Goal: Task Accomplishment & Management: Complete application form

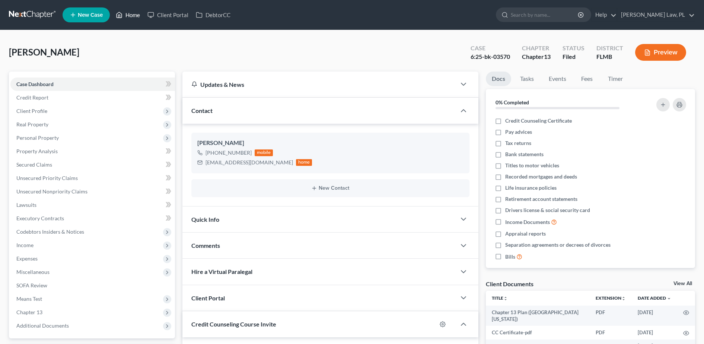
click at [133, 16] on link "Home" at bounding box center [128, 14] width 32 height 13
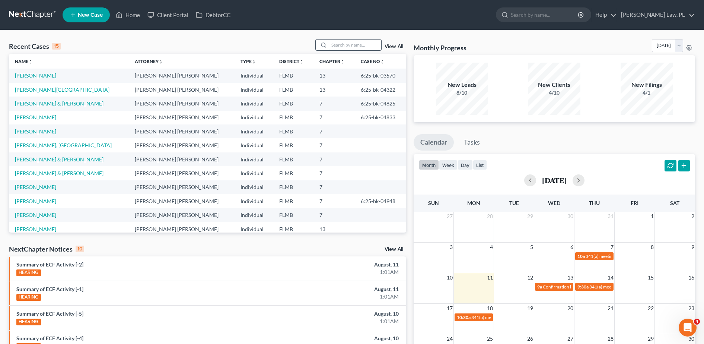
click at [358, 46] on input "search" at bounding box center [355, 44] width 52 height 11
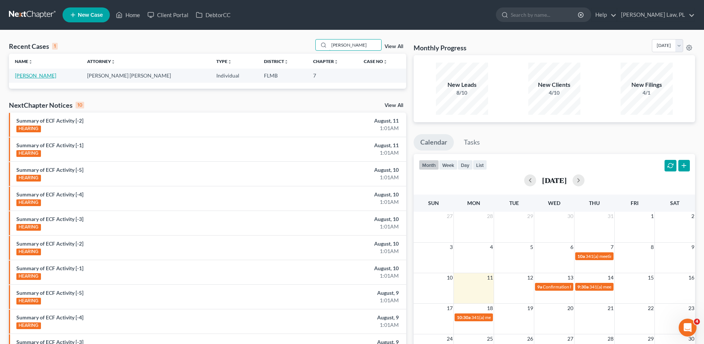
type input "sam"
click at [36, 73] on link "[PERSON_NAME]" at bounding box center [35, 75] width 41 height 6
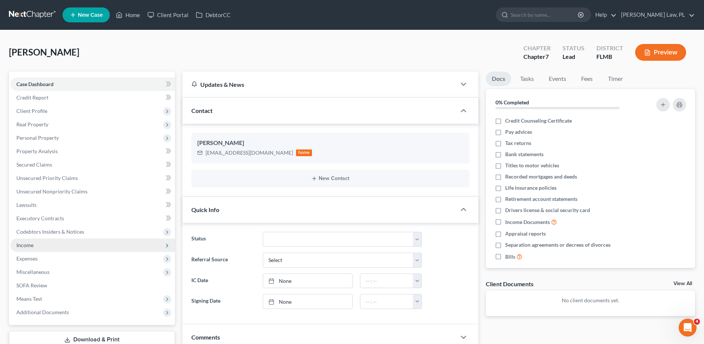
click at [48, 240] on span "Income" at bounding box center [92, 244] width 165 height 13
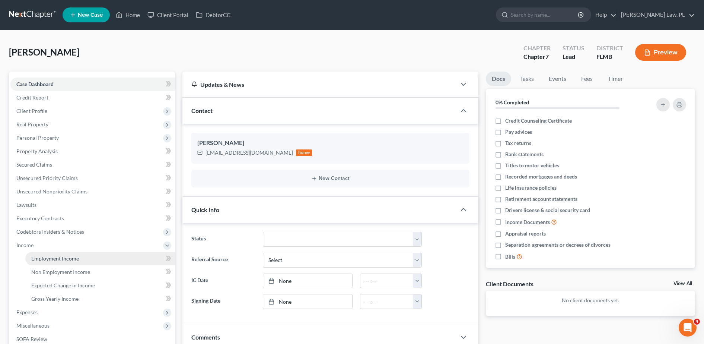
click at [59, 253] on link "Employment Income" at bounding box center [100, 258] width 150 height 13
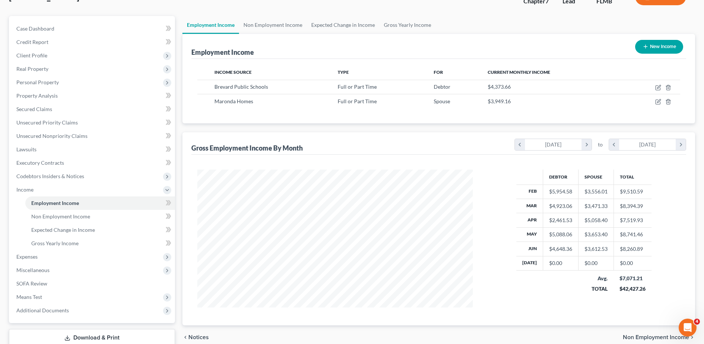
scroll to position [56, 0]
click at [49, 258] on span "Expenses" at bounding box center [92, 255] width 165 height 13
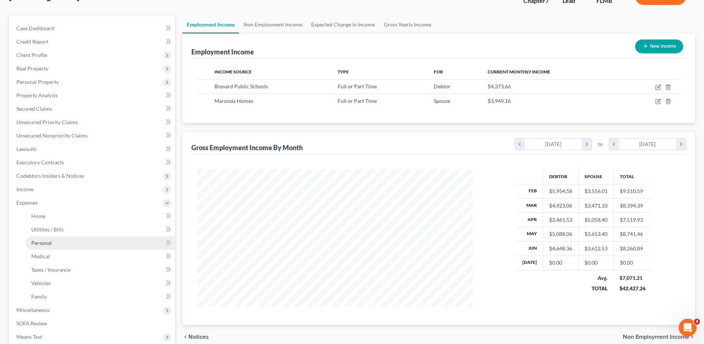
click at [67, 246] on link "Personal" at bounding box center [100, 242] width 150 height 13
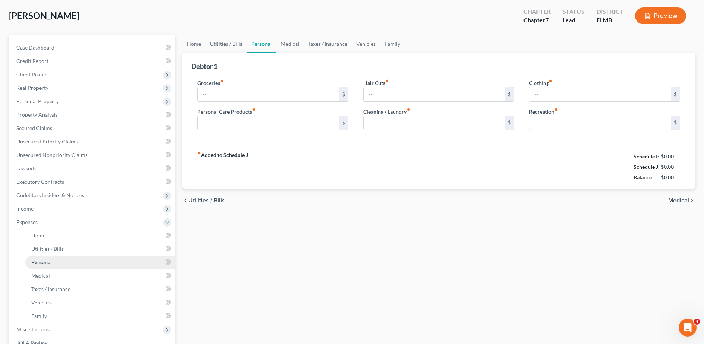
type input "1,000.00"
type input "100.00"
type input "50.00"
type input "150.00"
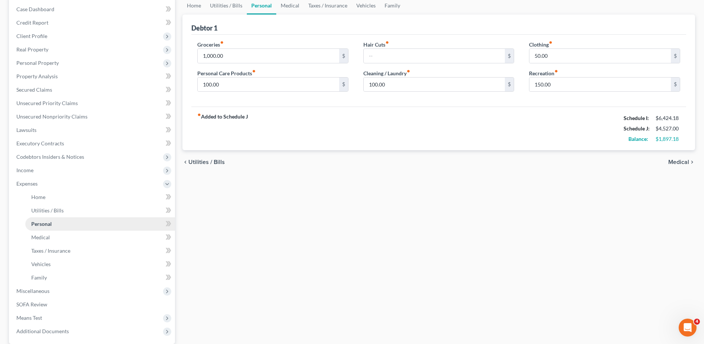
scroll to position [76, 0]
click at [41, 283] on span "Miscellaneous" at bounding box center [92, 289] width 165 height 13
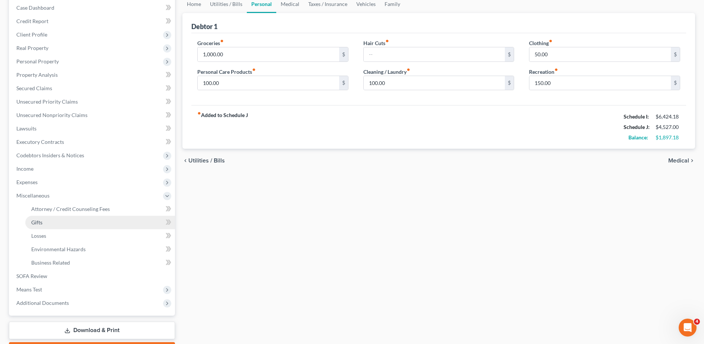
click at [79, 228] on link "Gifts" at bounding box center [100, 222] width 150 height 13
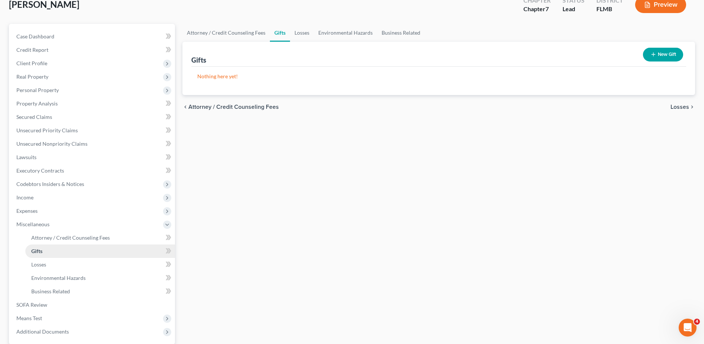
scroll to position [48, 0]
click at [55, 213] on span "Expenses" at bounding box center [92, 210] width 165 height 13
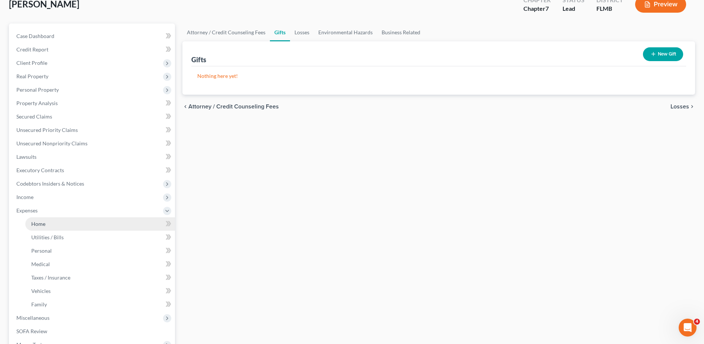
click at [55, 217] on link "Home" at bounding box center [100, 223] width 150 height 13
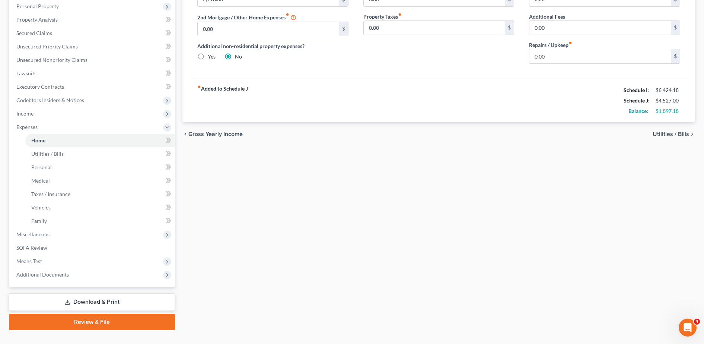
scroll to position [134, 0]
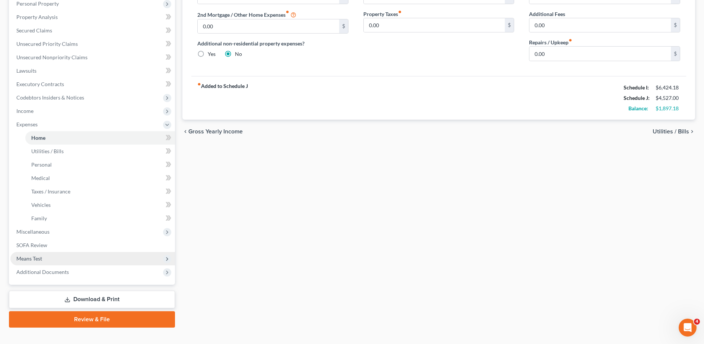
click at [73, 254] on span "Means Test" at bounding box center [92, 258] width 165 height 13
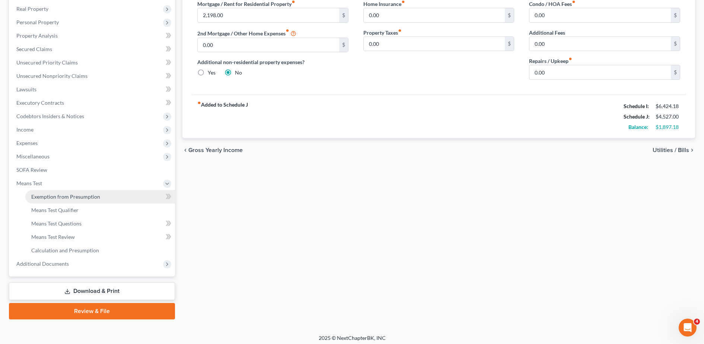
click at [84, 197] on span "Exemption from Presumption" at bounding box center [65, 196] width 69 height 6
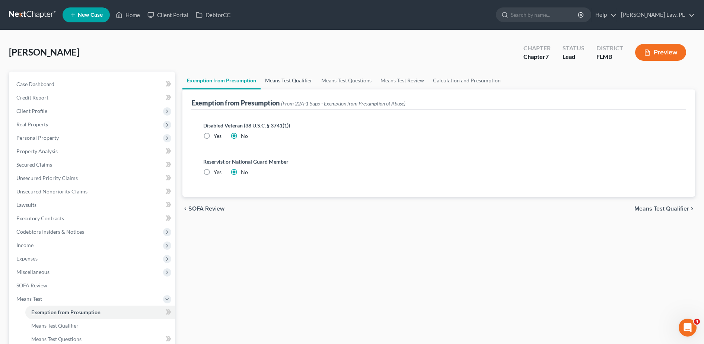
click at [287, 83] on link "Means Test Qualifier" at bounding box center [289, 80] width 56 height 18
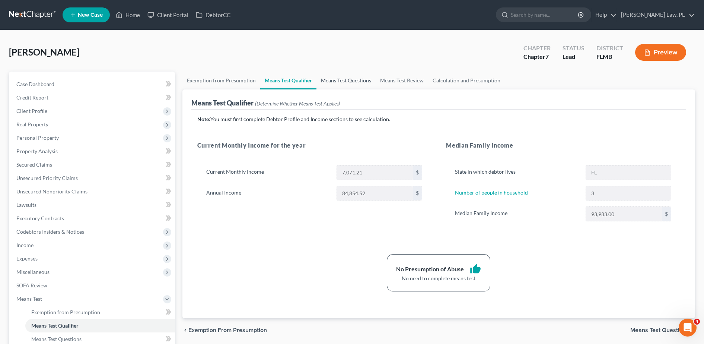
click at [354, 77] on link "Means Test Questions" at bounding box center [345, 80] width 59 height 18
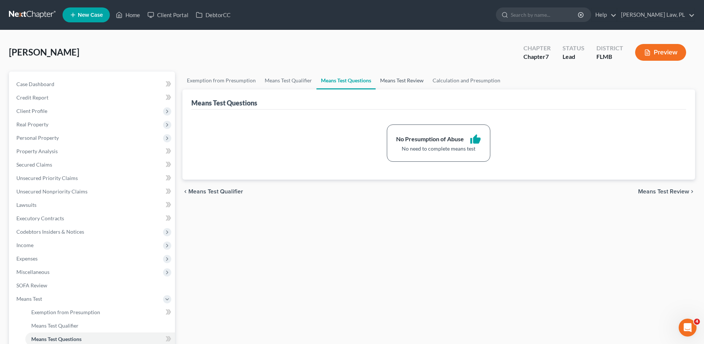
click at [389, 81] on link "Means Test Review" at bounding box center [402, 80] width 52 height 18
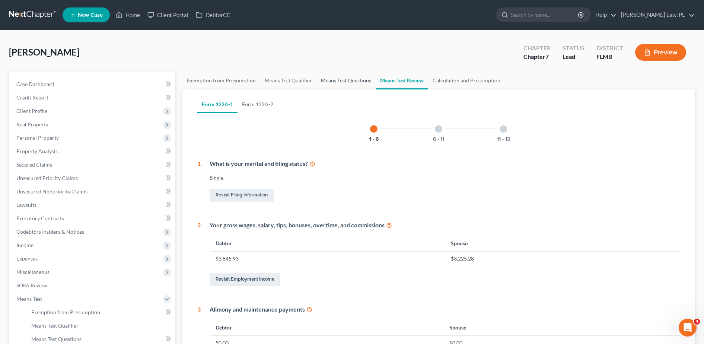
click at [355, 78] on link "Means Test Questions" at bounding box center [345, 80] width 59 height 18
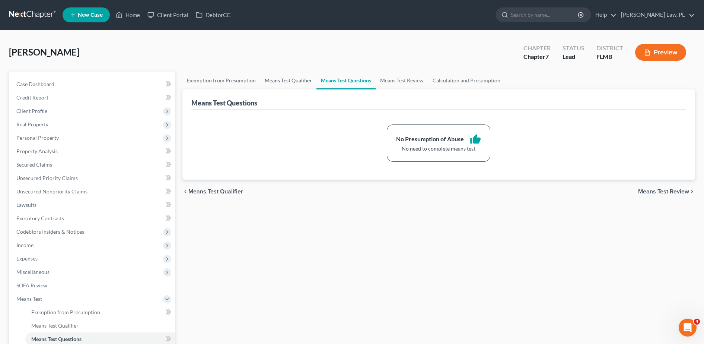
click at [290, 78] on link "Means Test Qualifier" at bounding box center [288, 80] width 56 height 18
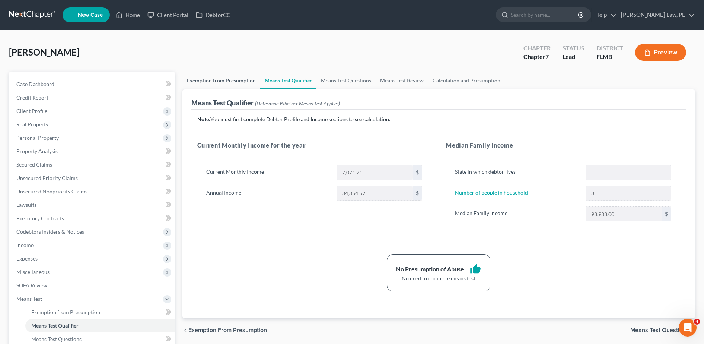
click at [233, 74] on link "Exemption from Presumption" at bounding box center [221, 80] width 78 height 18
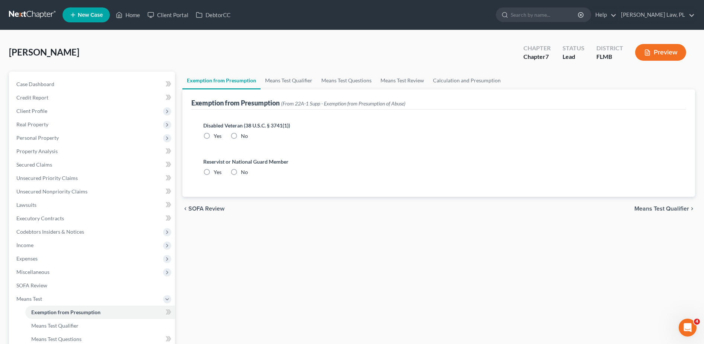
radio input "true"
click at [129, 9] on link "Home" at bounding box center [128, 14] width 32 height 13
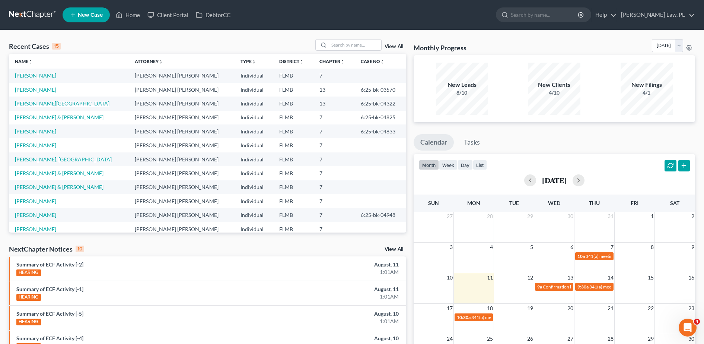
click at [36, 103] on link "[PERSON_NAME][GEOGRAPHIC_DATA]" at bounding box center [62, 103] width 95 height 6
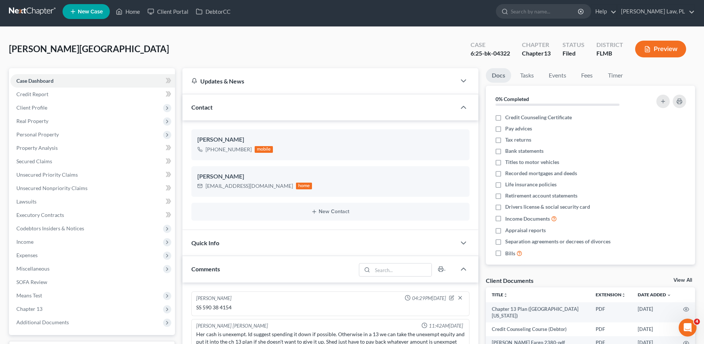
scroll to position [1, 0]
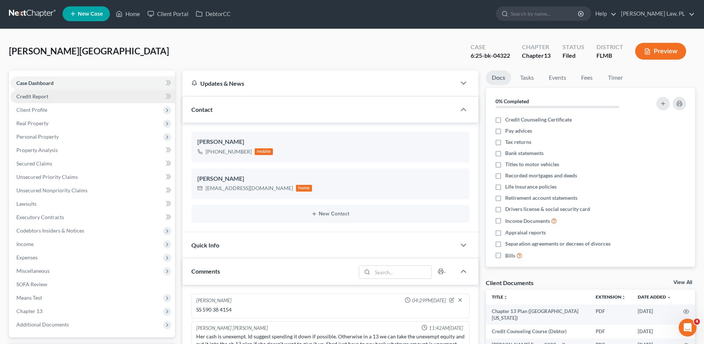
click at [61, 100] on link "Credit Report" at bounding box center [92, 96] width 165 height 13
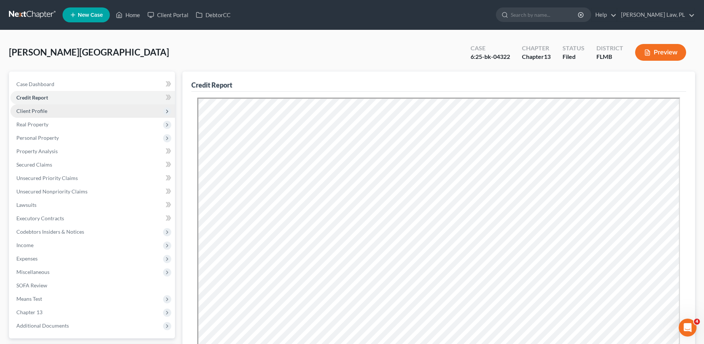
click at [52, 111] on span "Client Profile" at bounding box center [92, 110] width 165 height 13
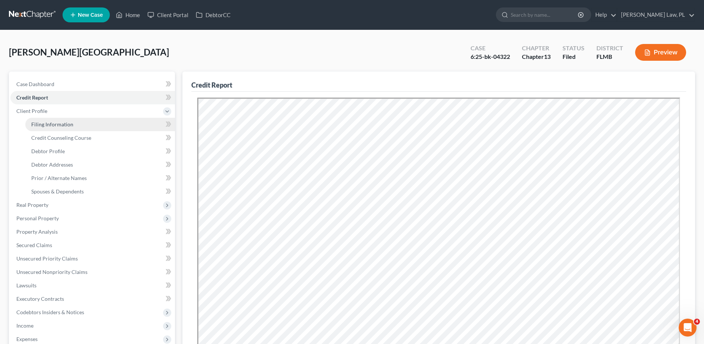
click at [59, 128] on link "Filing Information" at bounding box center [100, 124] width 150 height 13
select select "1"
select select "0"
select select "3"
select select "9"
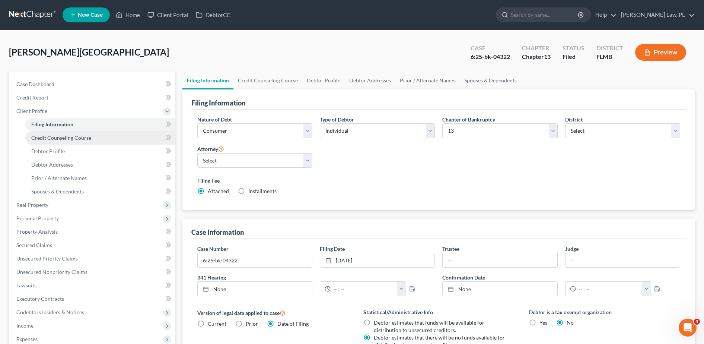
click at [61, 140] on span "Credit Counseling Course" at bounding box center [61, 137] width 60 height 6
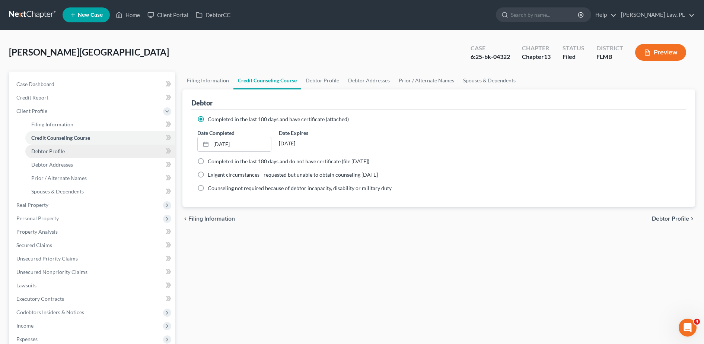
click at [62, 146] on link "Debtor Profile" at bounding box center [100, 150] width 150 height 13
select select "0"
select select "1"
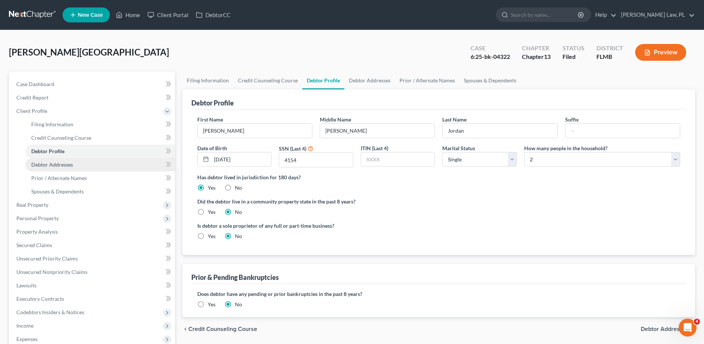
click at [64, 160] on link "Debtor Addresses" at bounding box center [100, 164] width 150 height 13
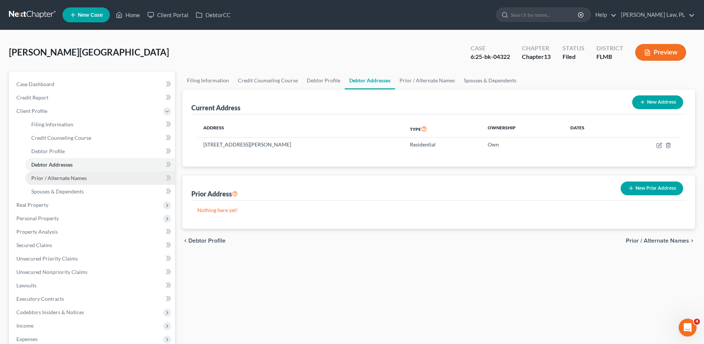
click at [66, 179] on span "Prior / Alternate Names" at bounding box center [58, 178] width 55 height 6
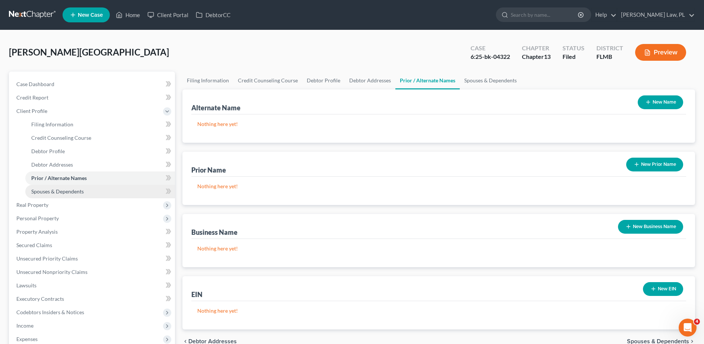
click at [70, 189] on span "Spouses & Dependents" at bounding box center [57, 191] width 52 height 6
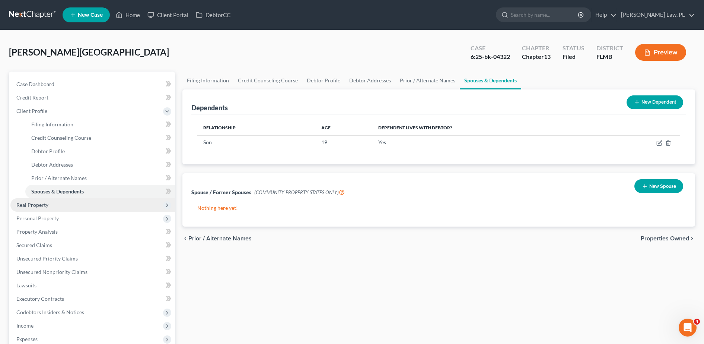
click at [66, 198] on span "Real Property" at bounding box center [92, 204] width 165 height 13
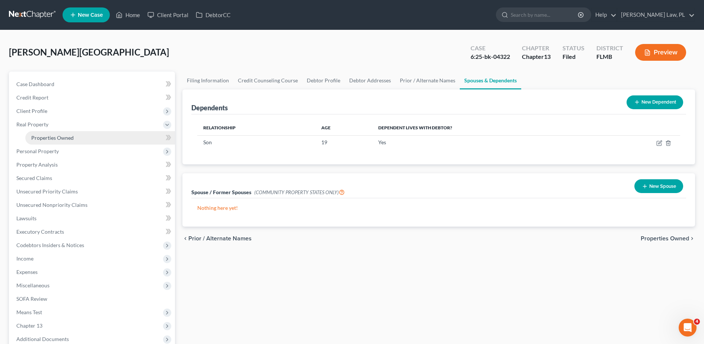
click at [73, 140] on span "Properties Owned" at bounding box center [52, 137] width 42 height 6
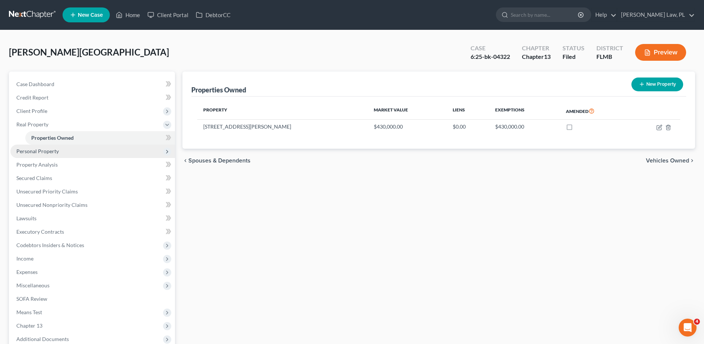
click at [71, 156] on span "Personal Property" at bounding box center [92, 150] width 165 height 13
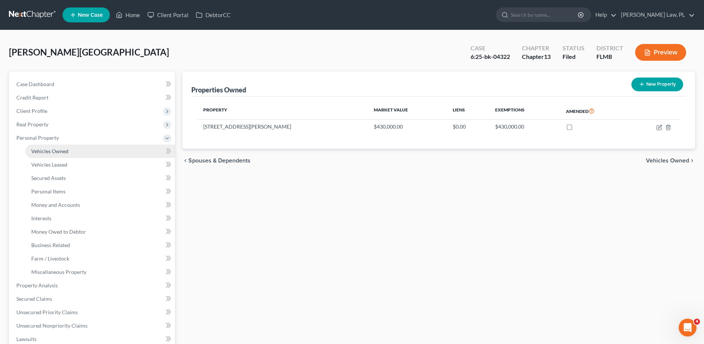
click at [57, 156] on link "Vehicles Owned" at bounding box center [100, 150] width 150 height 13
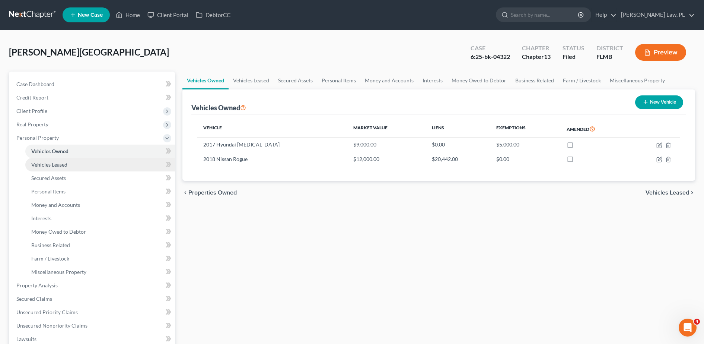
click at [60, 167] on span "Vehicles Leased" at bounding box center [49, 164] width 36 height 6
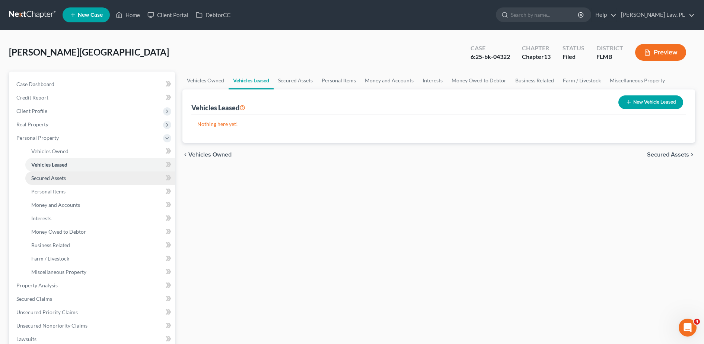
click at [60, 171] on link "Secured Assets" at bounding box center [100, 177] width 150 height 13
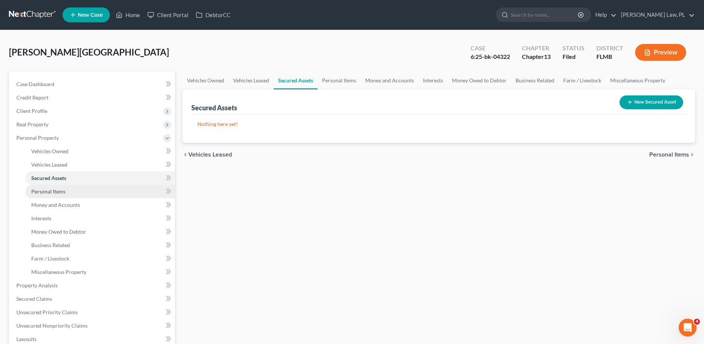
click at [63, 187] on link "Personal Items" at bounding box center [100, 191] width 150 height 13
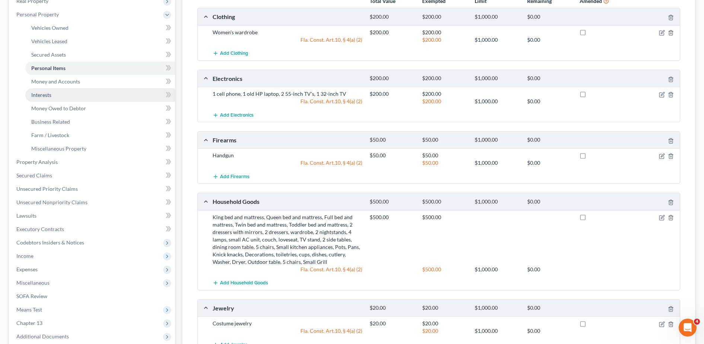
scroll to position [119, 0]
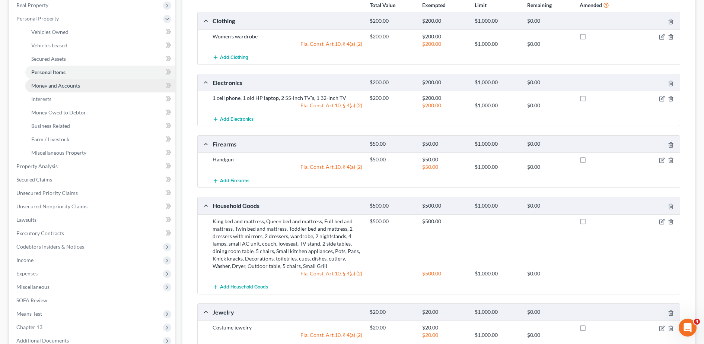
click at [57, 90] on link "Money and Accounts" at bounding box center [100, 85] width 150 height 13
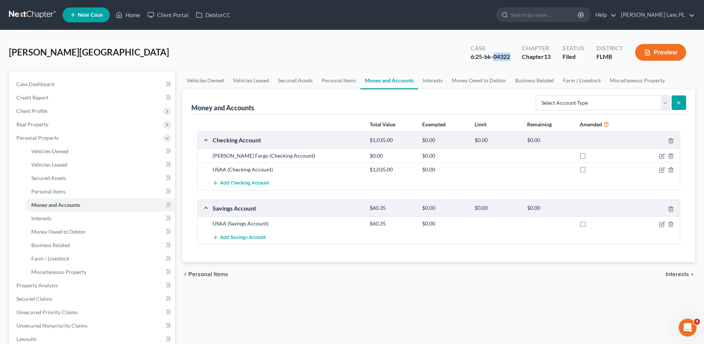
drag, startPoint x: 492, startPoint y: 56, endPoint x: 515, endPoint y: 56, distance: 22.7
click at [515, 56] on div "Case 6:25-bk-04322" at bounding box center [490, 53] width 51 height 22
copy div "04322"
click at [135, 12] on link "Home" at bounding box center [128, 14] width 32 height 13
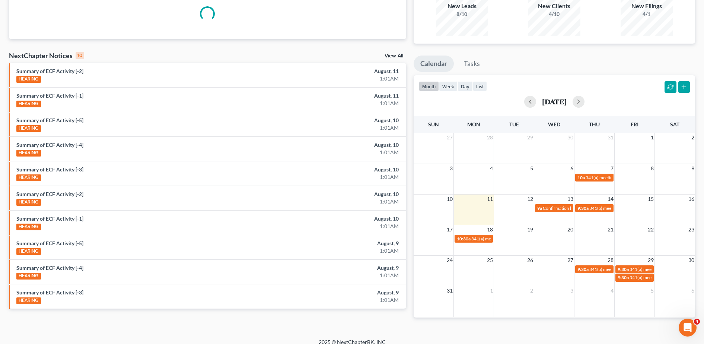
scroll to position [80, 0]
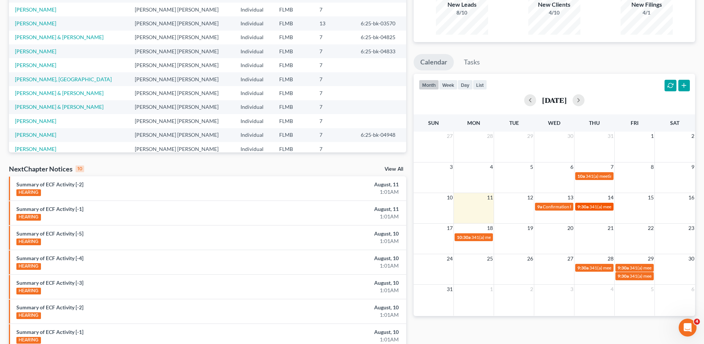
click at [590, 207] on span "341(a) meeting" at bounding box center [603, 207] width 29 height 6
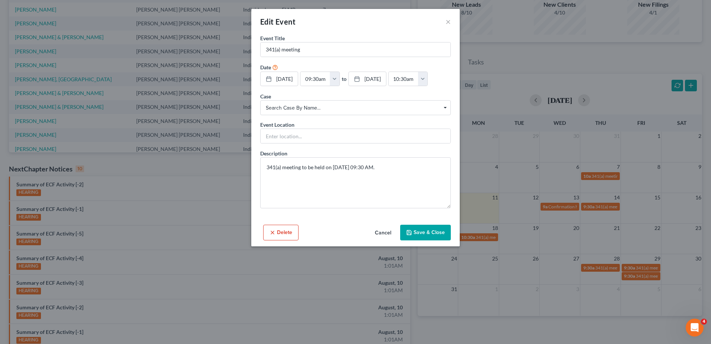
click at [325, 107] on span "Search case by name..." at bounding box center [355, 108] width 179 height 8
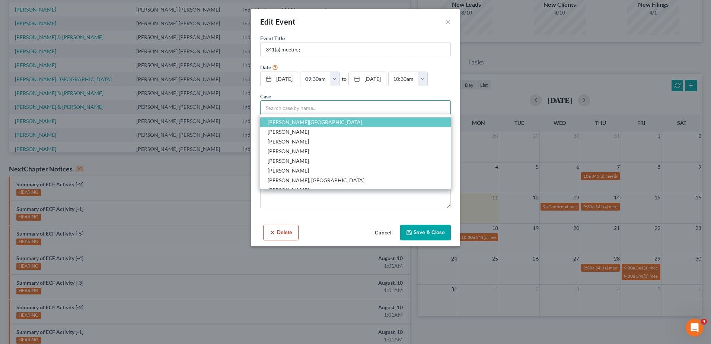
click at [325, 107] on input "Select box" at bounding box center [355, 107] width 191 height 15
click at [451, 23] on div "Edit Event ×" at bounding box center [355, 21] width 208 height 25
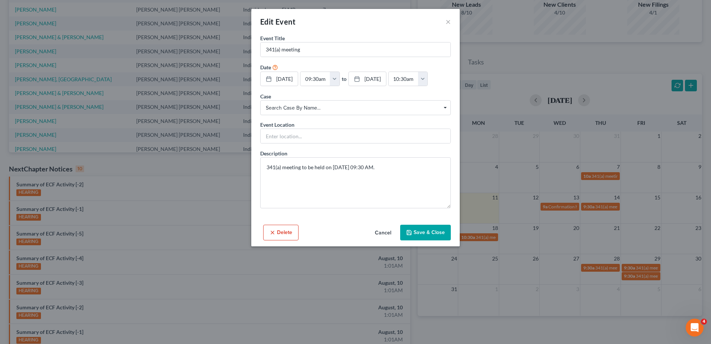
click at [455, 20] on div "Edit Event ×" at bounding box center [355, 21] width 208 height 25
click at [449, 23] on button "×" at bounding box center [448, 21] width 5 height 9
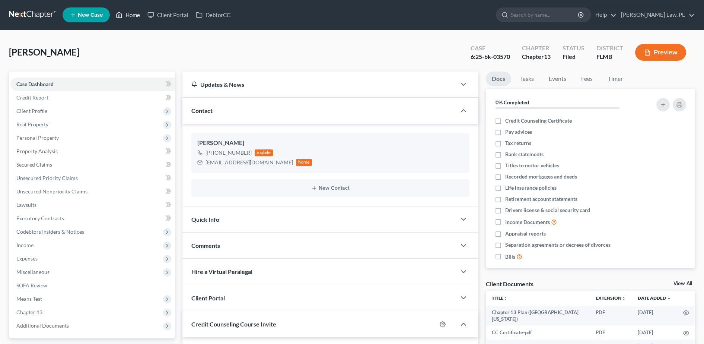
click at [138, 15] on link "Home" at bounding box center [128, 14] width 32 height 13
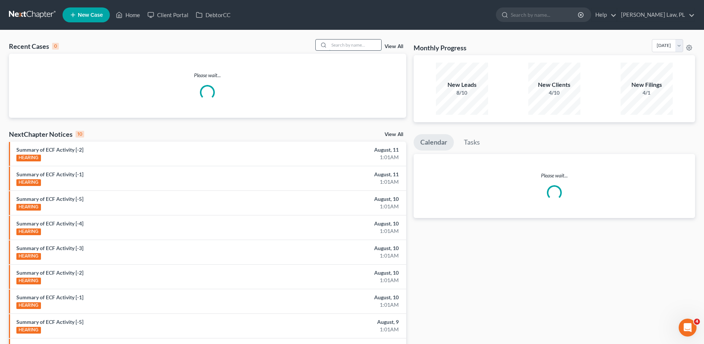
click at [343, 48] on input "search" at bounding box center [355, 44] width 52 height 11
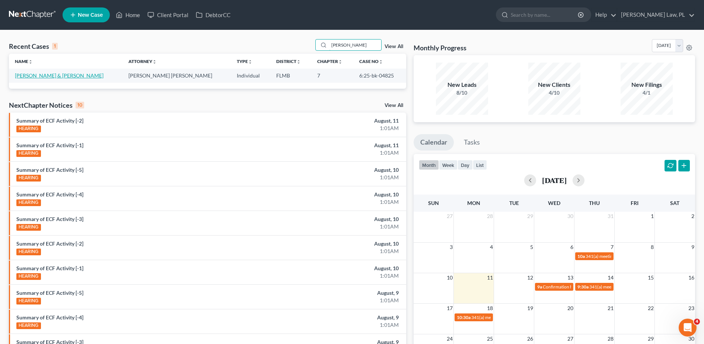
type input "faniel"
click at [38, 77] on link "[PERSON_NAME] & [PERSON_NAME]" at bounding box center [59, 75] width 89 height 6
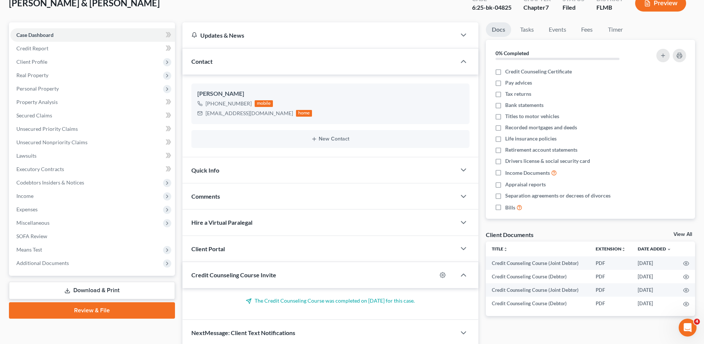
scroll to position [32, 0]
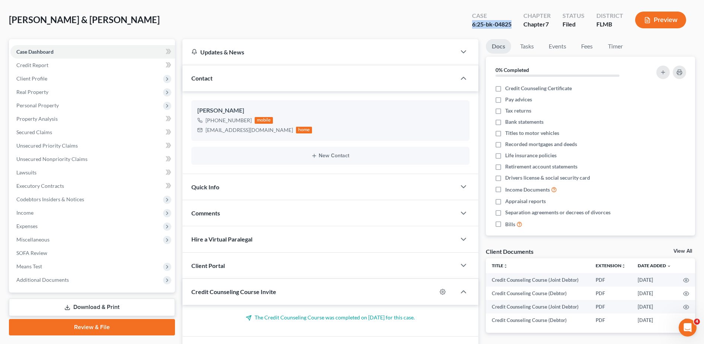
drag, startPoint x: 466, startPoint y: 26, endPoint x: 512, endPoint y: 35, distance: 46.3
click at [512, 35] on div "Faniel, Sylvia & Felton Upgraded Case 6:25-bk-04825 Chapter Chapter 7 Status Fi…" at bounding box center [352, 23] width 686 height 32
copy div "6:25-bk-04825"
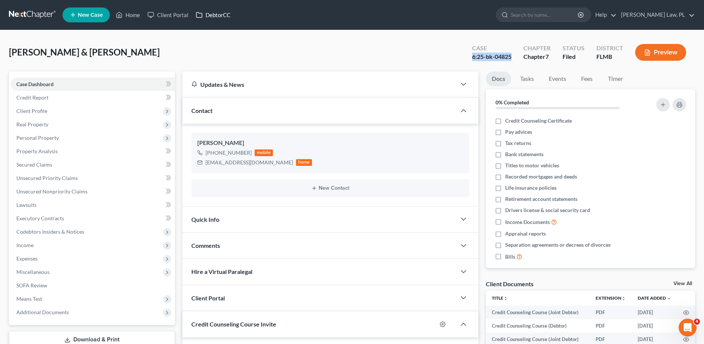
click at [216, 20] on link "DebtorCC" at bounding box center [213, 14] width 42 height 13
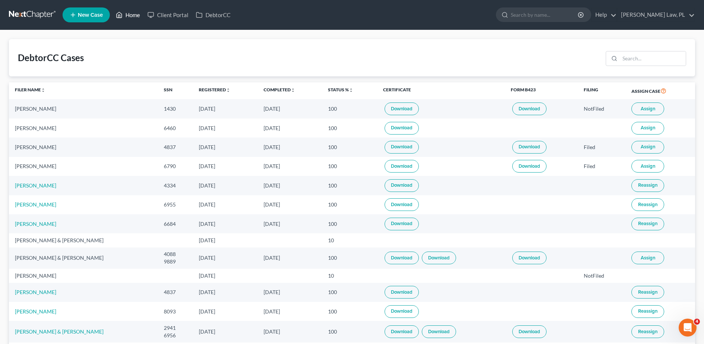
click at [130, 17] on link "Home" at bounding box center [128, 14] width 32 height 13
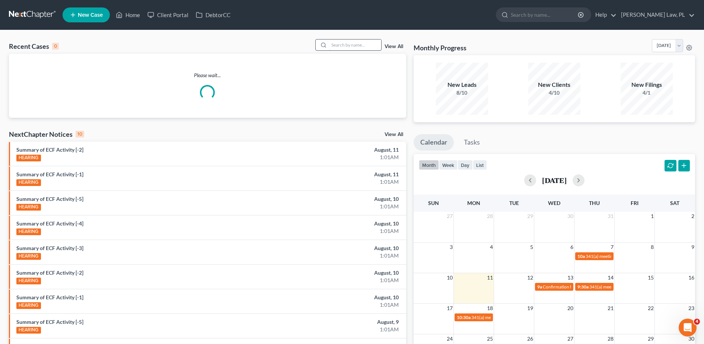
click at [342, 45] on input "search" at bounding box center [355, 44] width 52 height 11
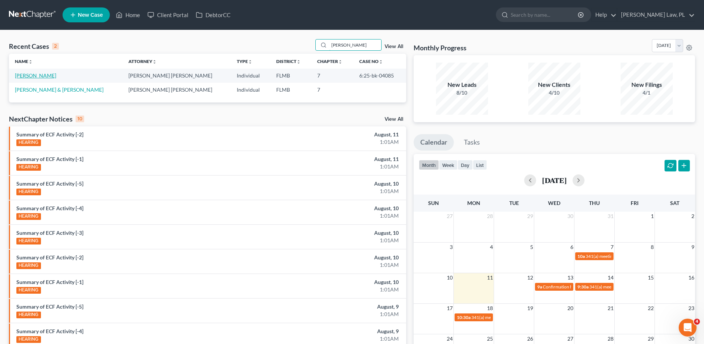
type input "ronald"
click at [40, 75] on link "[PERSON_NAME]" at bounding box center [35, 75] width 41 height 6
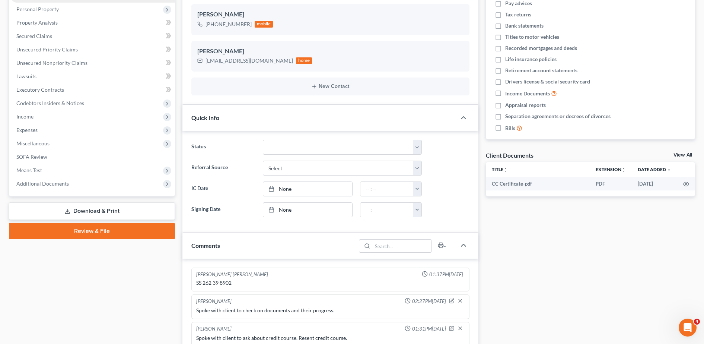
scroll to position [132, 0]
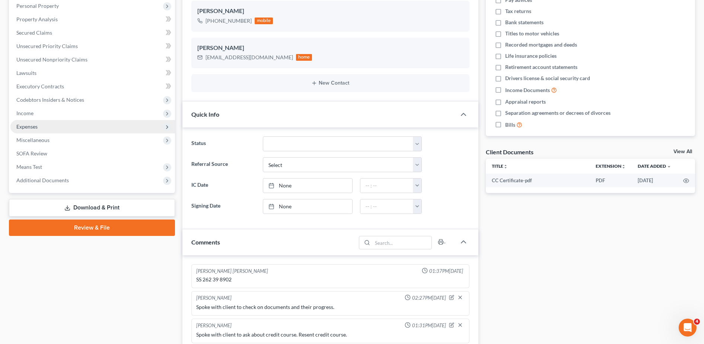
click at [50, 120] on span "Expenses" at bounding box center [92, 126] width 165 height 13
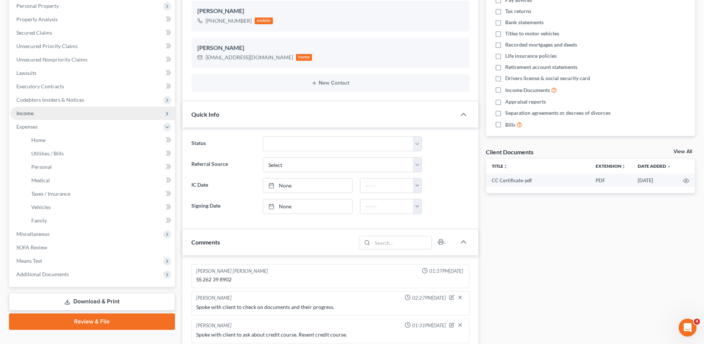
click at [40, 109] on span "Income" at bounding box center [92, 112] width 165 height 13
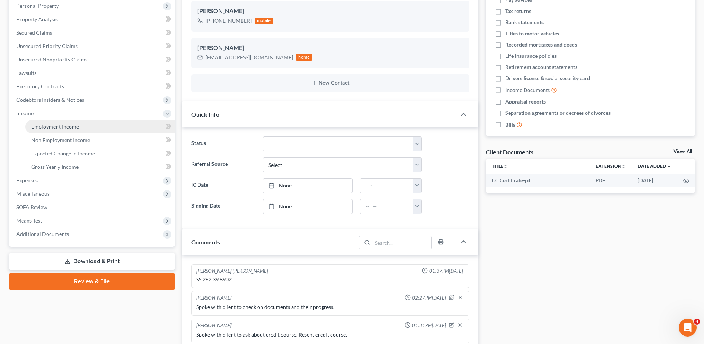
click at [55, 124] on span "Employment Income" at bounding box center [55, 126] width 48 height 6
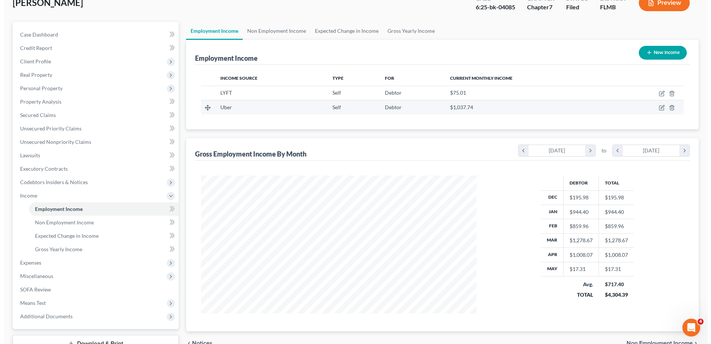
scroll to position [48, 0]
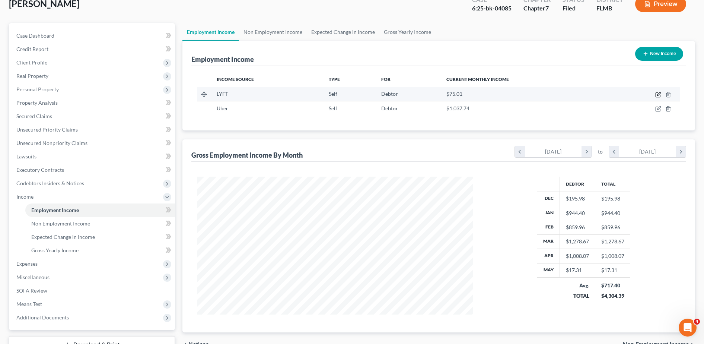
click at [658, 95] on icon "button" at bounding box center [658, 95] width 6 height 6
select select "1"
select select "9"
select select "3"
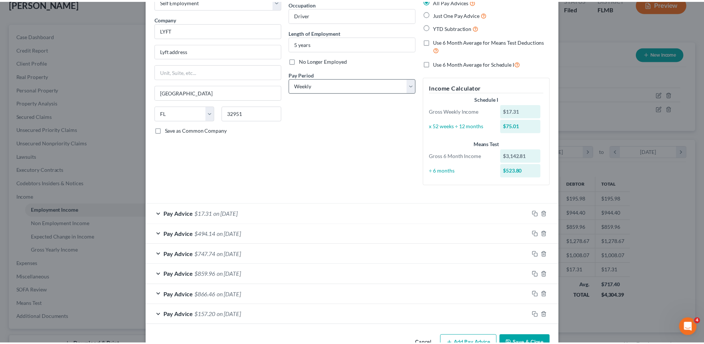
scroll to position [0, 0]
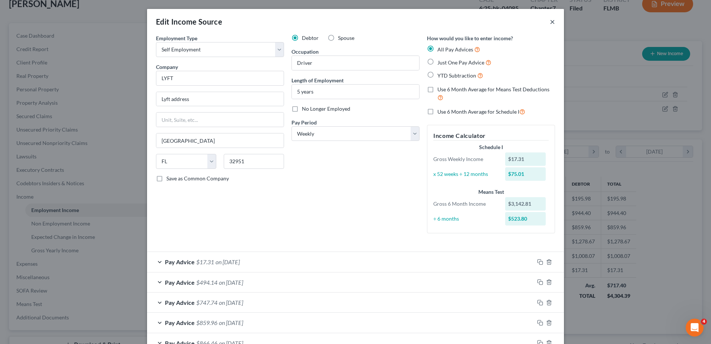
click at [550, 22] on button "×" at bounding box center [552, 21] width 5 height 9
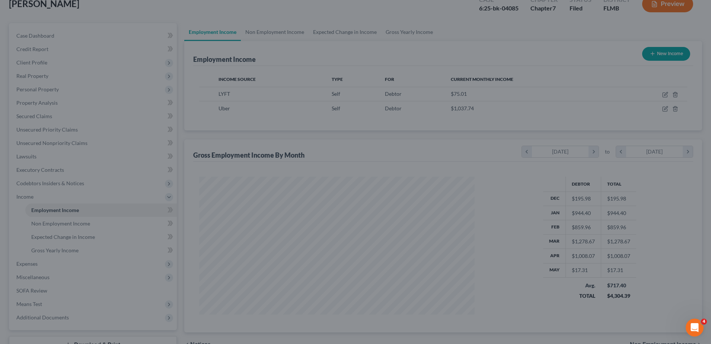
scroll to position [372112, 371960]
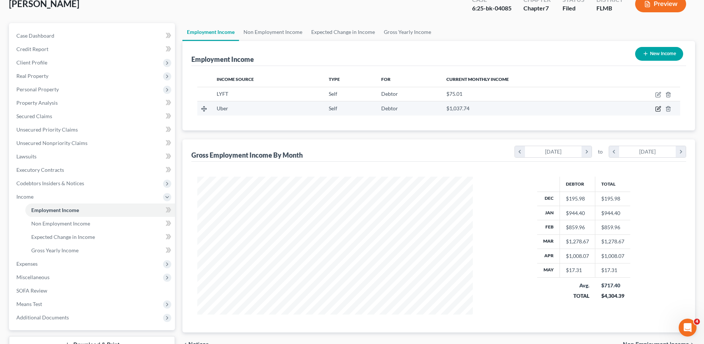
click at [659, 106] on icon "button" at bounding box center [658, 109] width 6 height 6
select select "1"
select select "0"
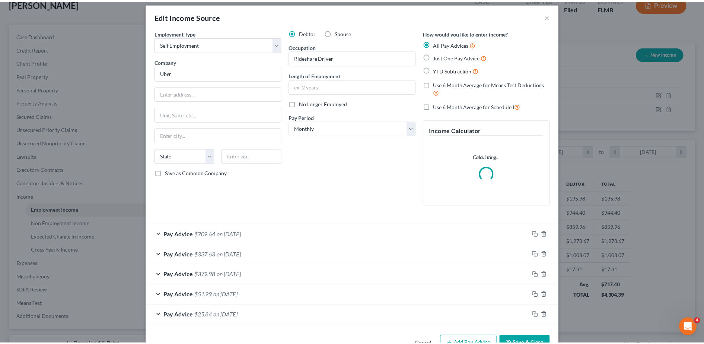
scroll to position [0, 0]
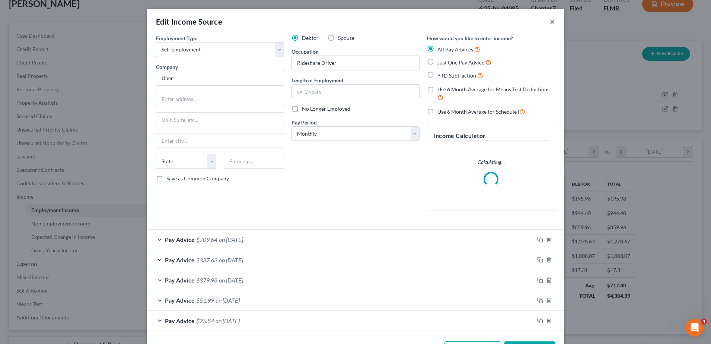
click at [550, 25] on button "×" at bounding box center [552, 21] width 5 height 9
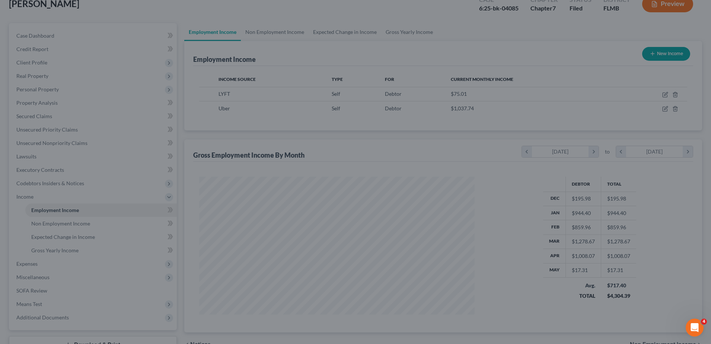
scroll to position [372112, 371960]
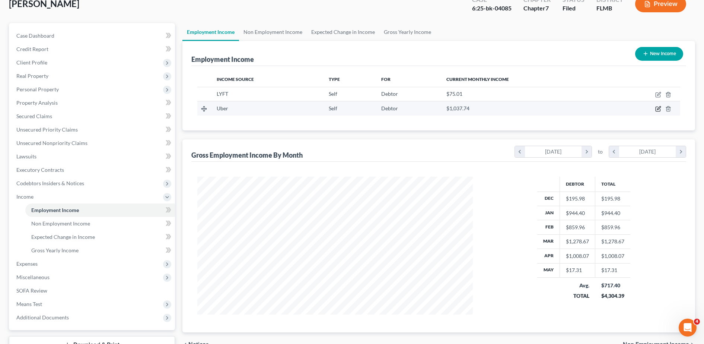
click at [659, 107] on icon "button" at bounding box center [658, 107] width 3 height 3
select select "1"
select select "0"
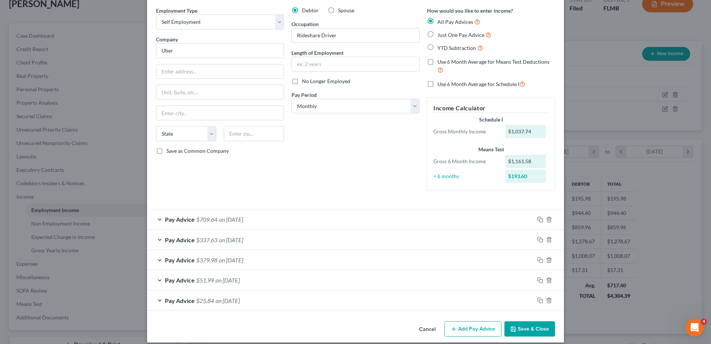
scroll to position [27, 0]
click at [362, 220] on div "Pay Advice $709.64 on 12/28/2025" at bounding box center [340, 220] width 387 height 20
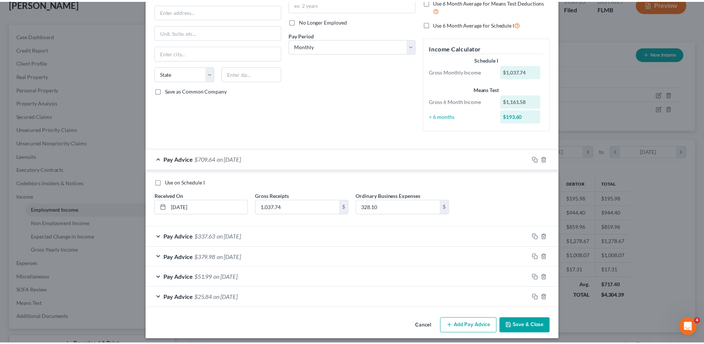
scroll to position [88, 0]
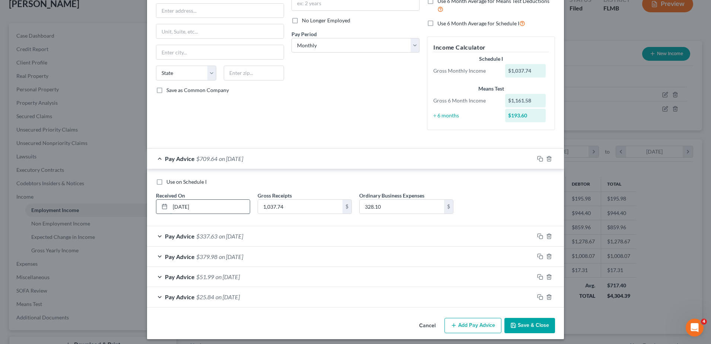
click at [170, 207] on input "12/28/2025" at bounding box center [210, 207] width 80 height 14
type input "2/28/2025"
click at [520, 323] on button "Save & Close" at bounding box center [529, 326] width 51 height 16
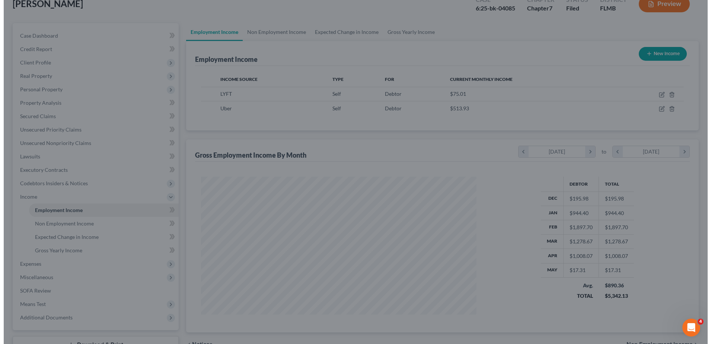
scroll to position [372112, 371960]
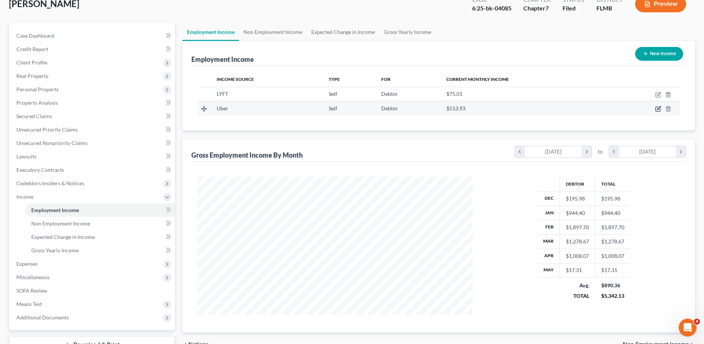
click at [659, 108] on icon "button" at bounding box center [658, 109] width 6 height 6
select select "1"
select select "0"
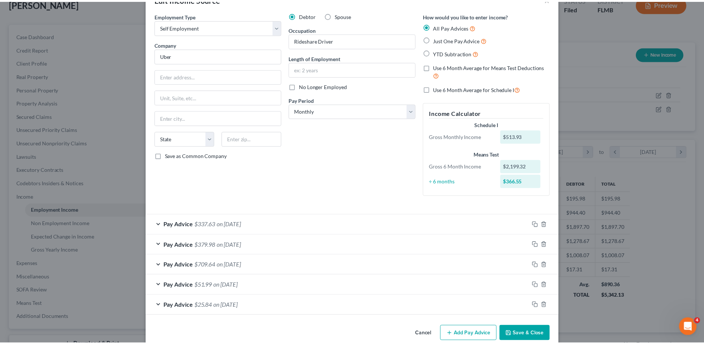
scroll to position [0, 0]
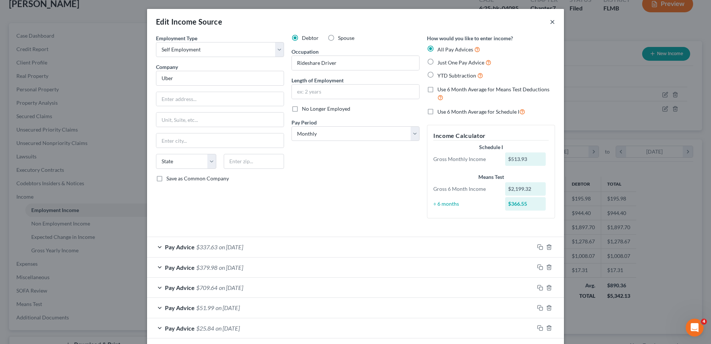
click at [550, 22] on button "×" at bounding box center [552, 21] width 5 height 9
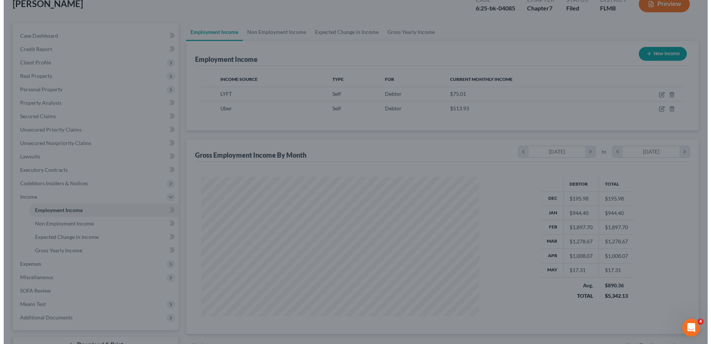
scroll to position [372112, 371960]
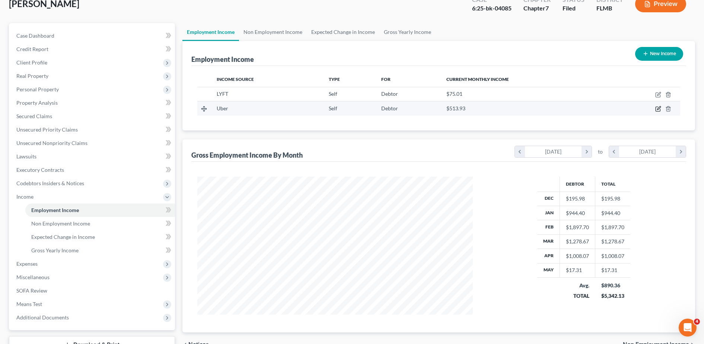
click at [657, 107] on icon "button" at bounding box center [658, 109] width 6 height 6
select select "1"
select select "0"
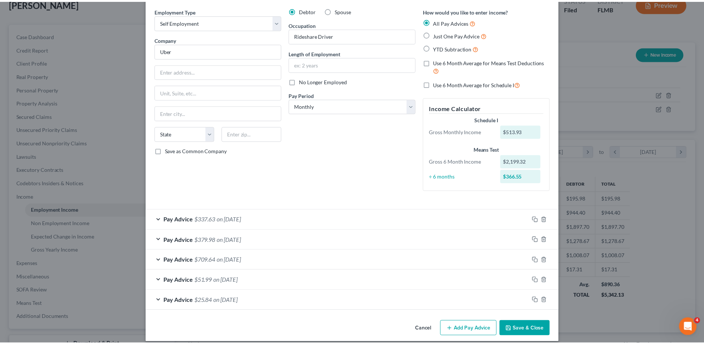
scroll to position [0, 0]
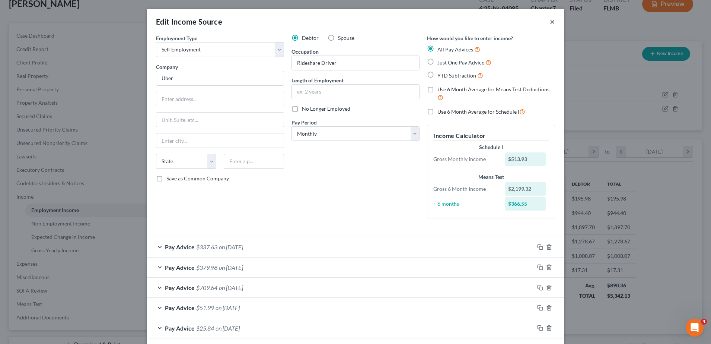
click at [550, 21] on button "×" at bounding box center [552, 21] width 5 height 9
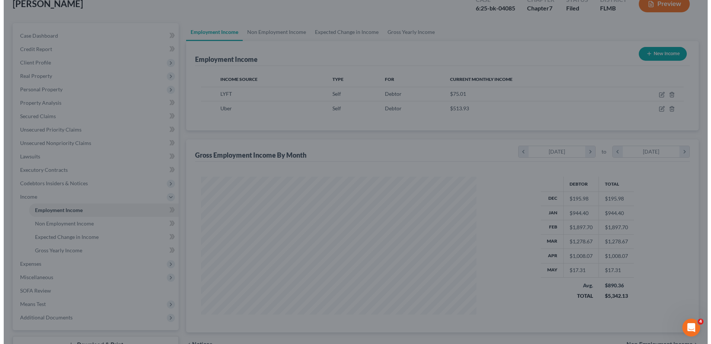
scroll to position [372112, 371960]
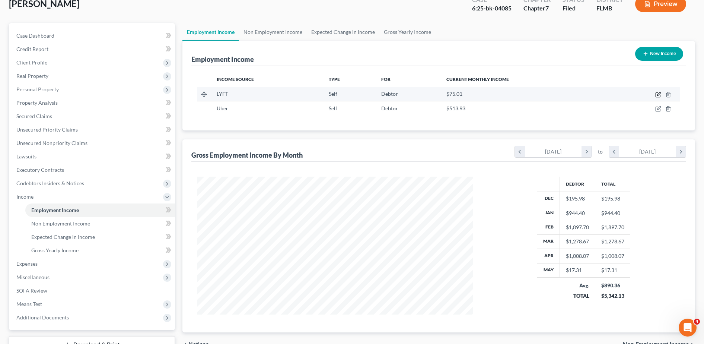
click at [659, 92] on icon "button" at bounding box center [658, 93] width 3 height 3
select select "1"
select select "9"
select select "3"
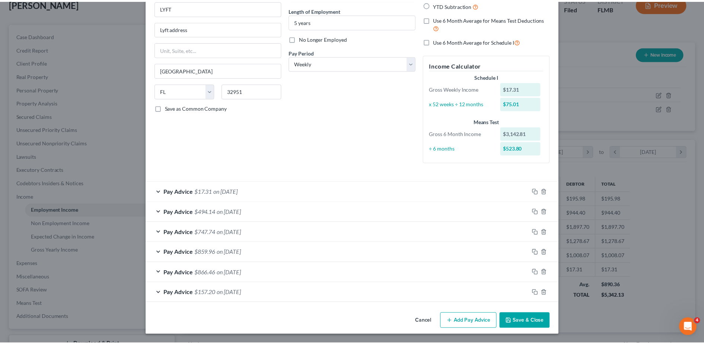
scroll to position [0, 0]
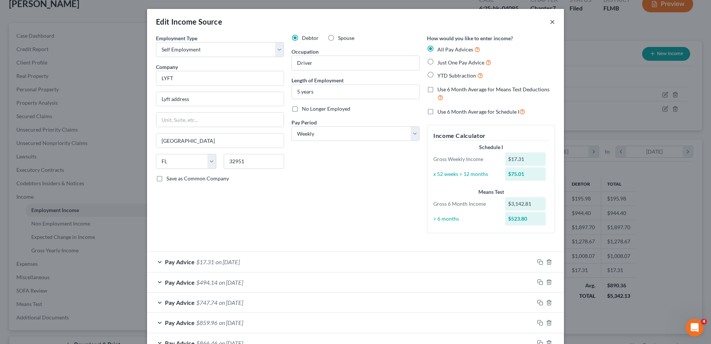
click at [551, 25] on button "×" at bounding box center [552, 21] width 5 height 9
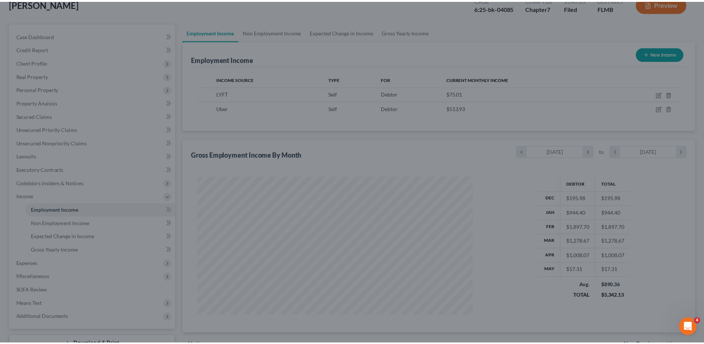
scroll to position [372112, 371960]
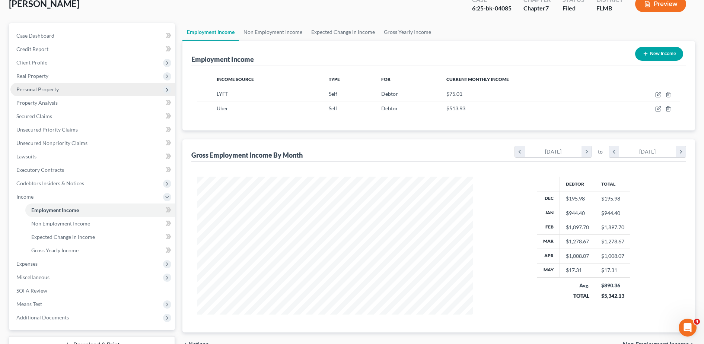
click at [55, 93] on span "Personal Property" at bounding box center [92, 89] width 165 height 13
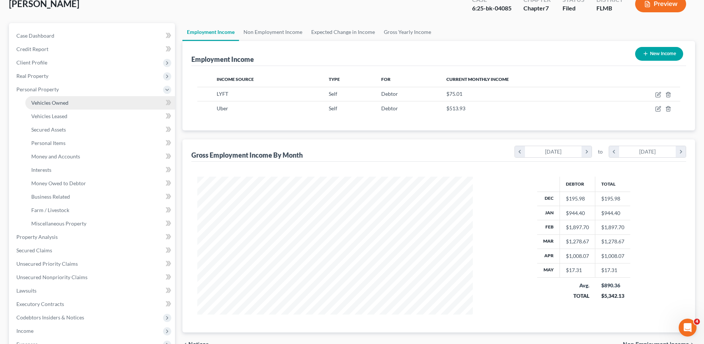
click at [58, 97] on link "Vehicles Owned" at bounding box center [100, 102] width 150 height 13
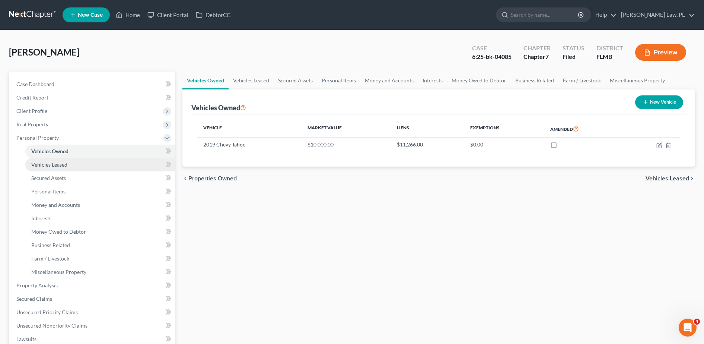
click at [70, 160] on link "Vehicles Leased" at bounding box center [100, 164] width 150 height 13
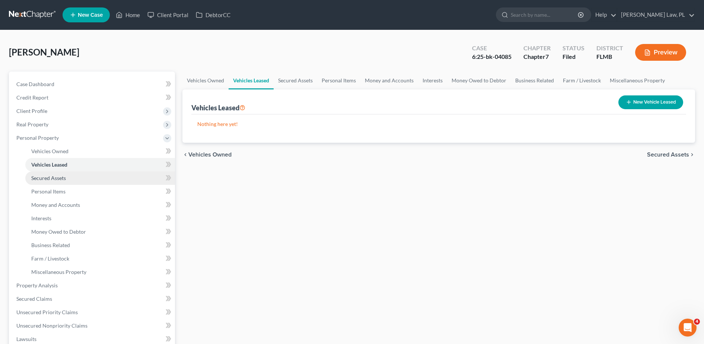
click at [70, 182] on link "Secured Assets" at bounding box center [100, 177] width 150 height 13
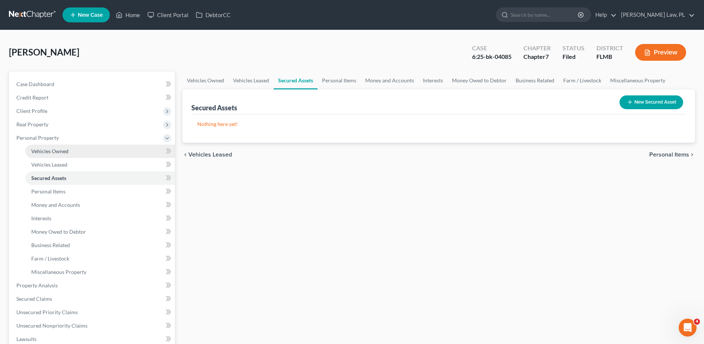
click at [63, 157] on link "Vehicles Owned" at bounding box center [100, 150] width 150 height 13
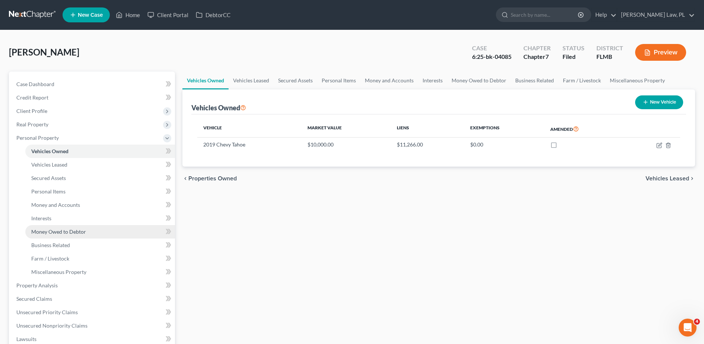
scroll to position [68, 0]
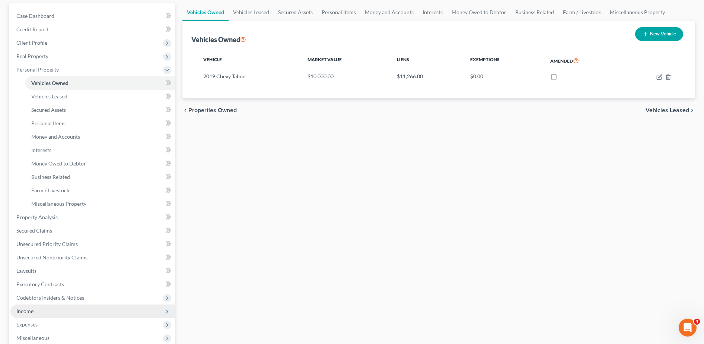
click at [41, 315] on span "Income" at bounding box center [92, 310] width 165 height 13
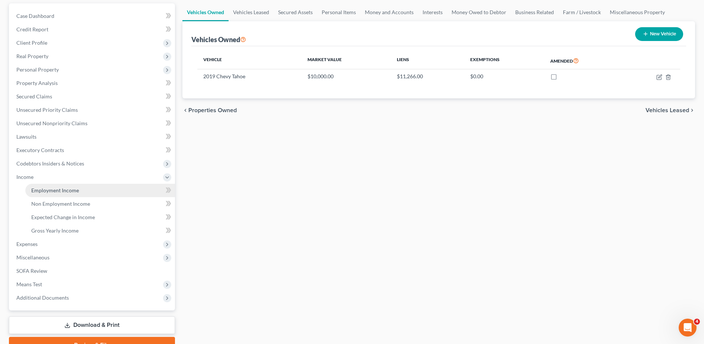
click at [92, 195] on link "Employment Income" at bounding box center [100, 190] width 150 height 13
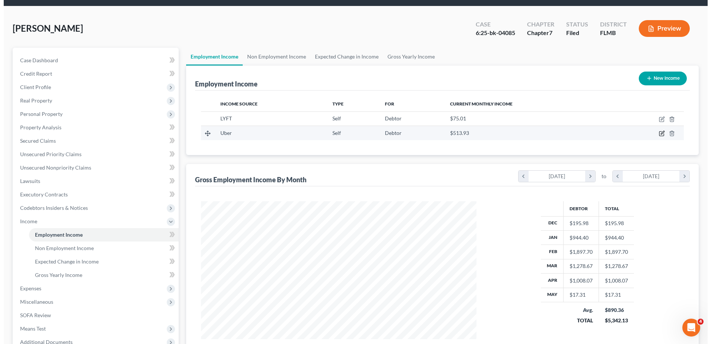
scroll to position [25, 0]
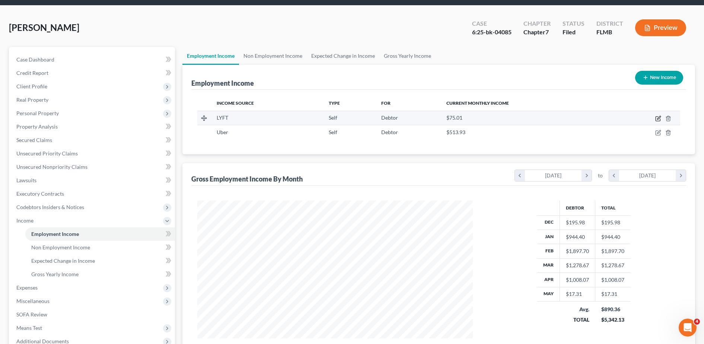
click at [655, 116] on icon "button" at bounding box center [658, 118] width 6 height 6
select select "1"
select select "9"
select select "3"
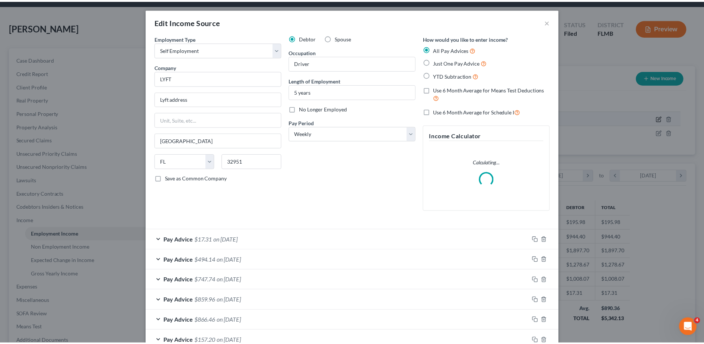
scroll to position [139, 294]
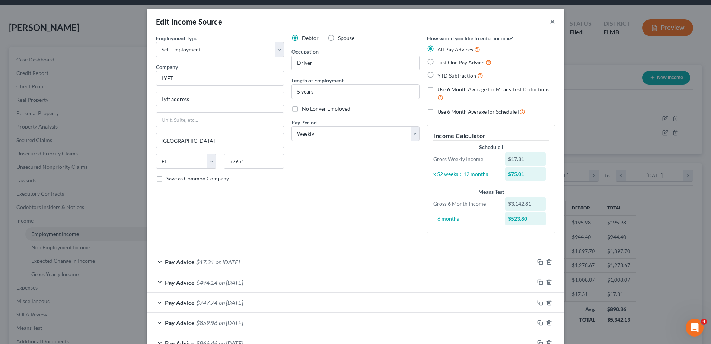
click at [550, 22] on button "×" at bounding box center [552, 21] width 5 height 9
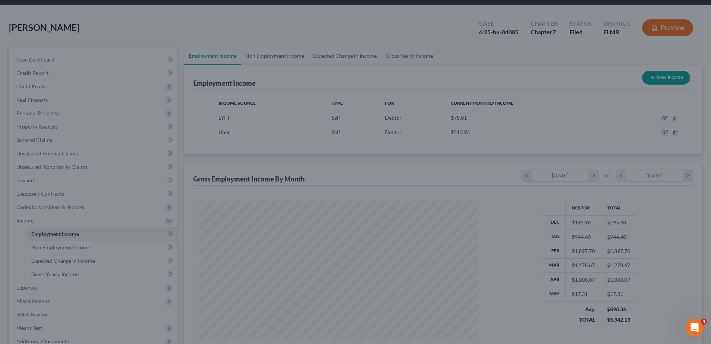
scroll to position [372112, 371960]
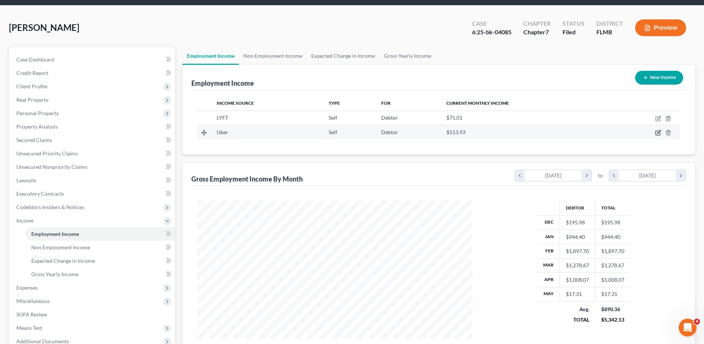
click at [656, 134] on icon "button" at bounding box center [658, 133] width 4 height 4
select select "1"
select select "0"
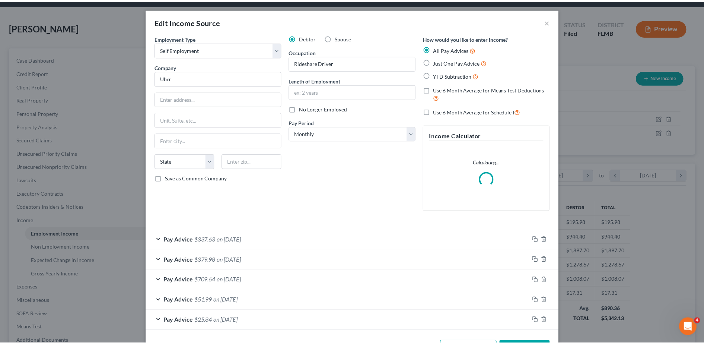
scroll to position [139, 294]
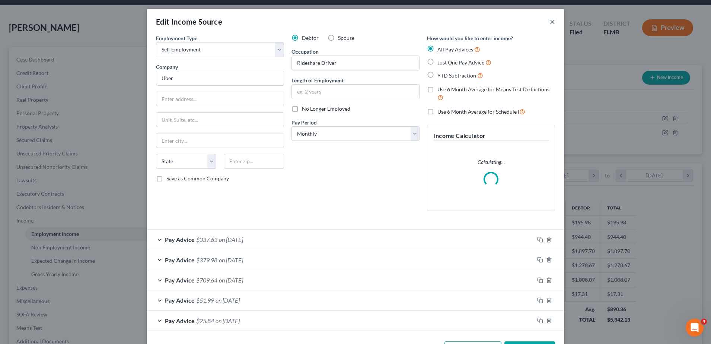
click at [550, 23] on button "×" at bounding box center [552, 21] width 5 height 9
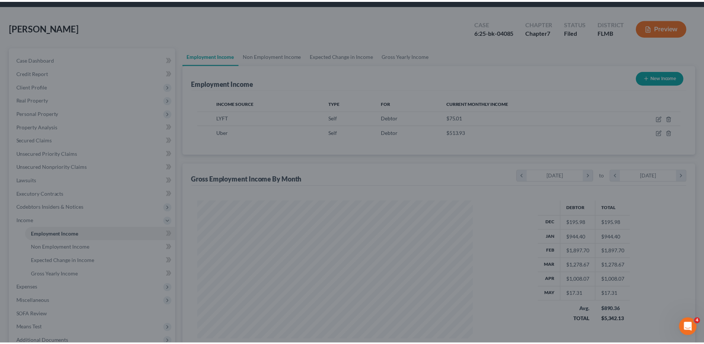
scroll to position [372112, 371960]
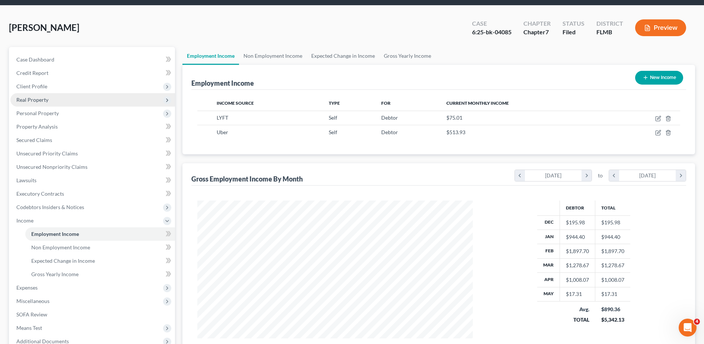
click at [60, 100] on span "Real Property" at bounding box center [92, 99] width 165 height 13
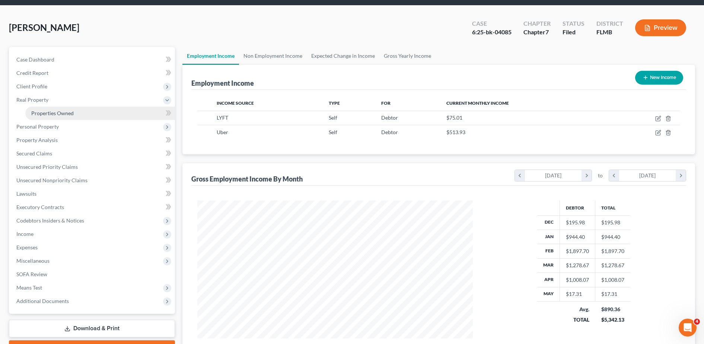
click at [71, 115] on span "Properties Owned" at bounding box center [52, 113] width 42 height 6
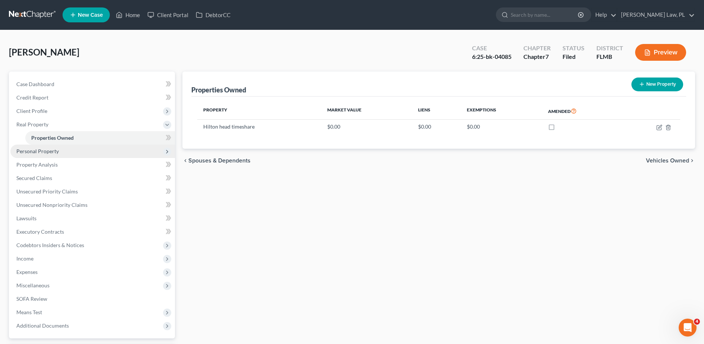
click at [53, 152] on span "Personal Property" at bounding box center [37, 151] width 42 height 6
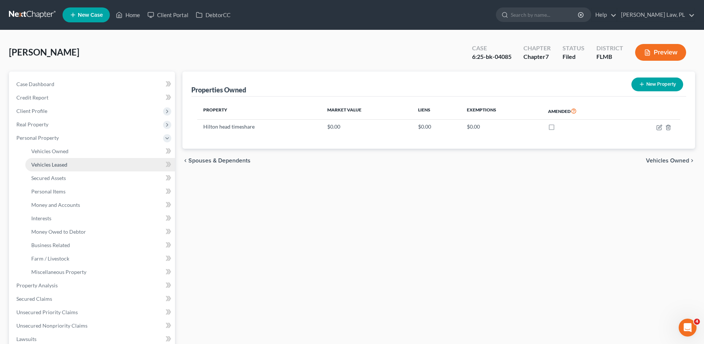
click at [51, 164] on span "Vehicles Leased" at bounding box center [49, 164] width 36 height 6
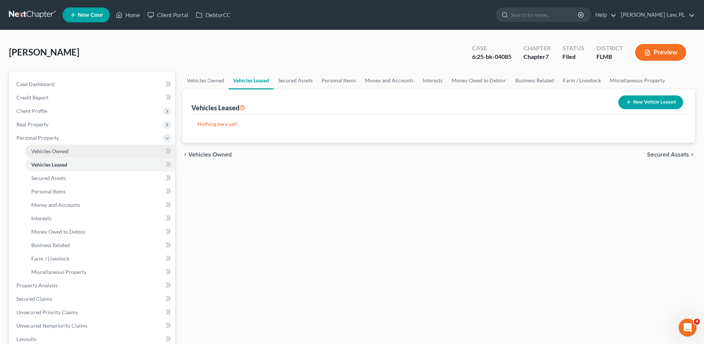
click at [50, 153] on span "Vehicles Owned" at bounding box center [49, 151] width 37 height 6
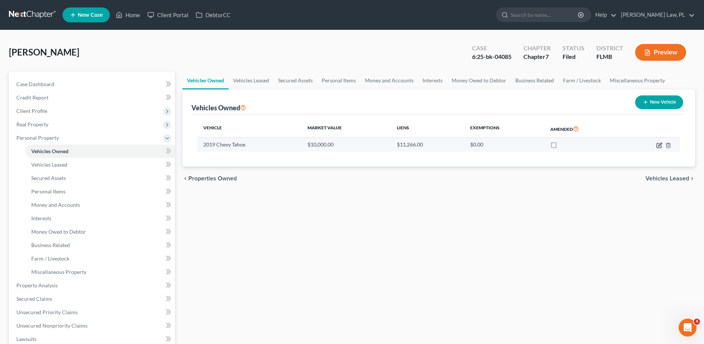
click at [661, 144] on icon "button" at bounding box center [659, 145] width 6 height 6
select select "0"
select select "7"
select select "2"
select select "0"
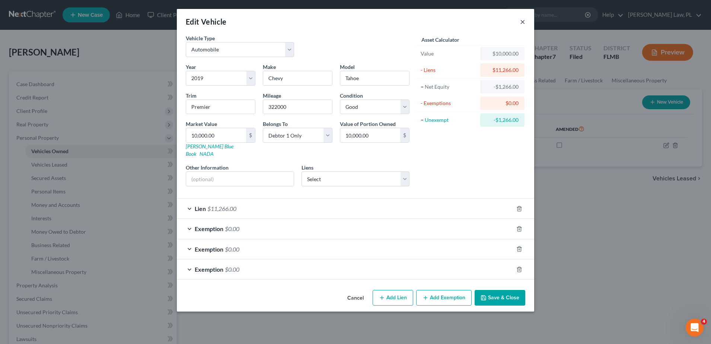
click at [523, 22] on button "×" at bounding box center [522, 21] width 5 height 9
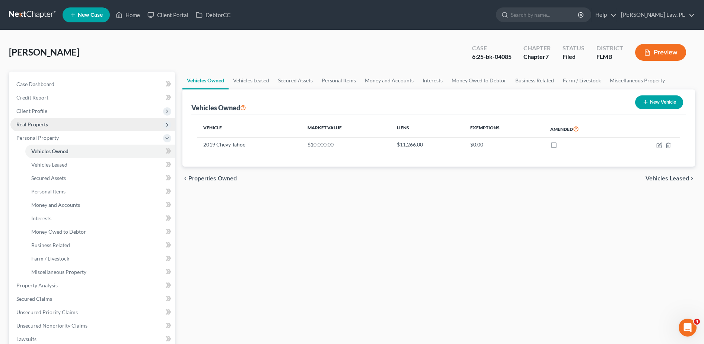
click at [70, 125] on span "Real Property" at bounding box center [92, 124] width 165 height 13
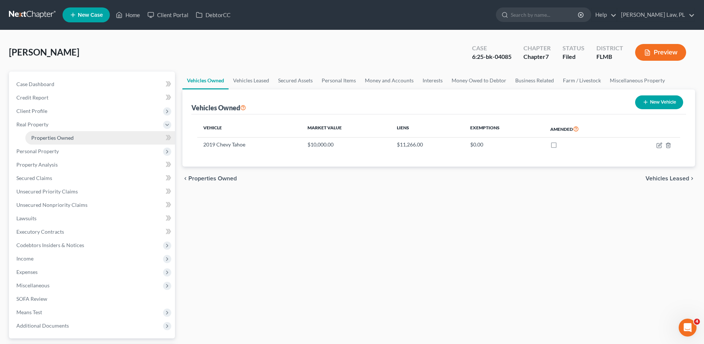
click at [74, 137] on link "Properties Owned" at bounding box center [100, 137] width 150 height 13
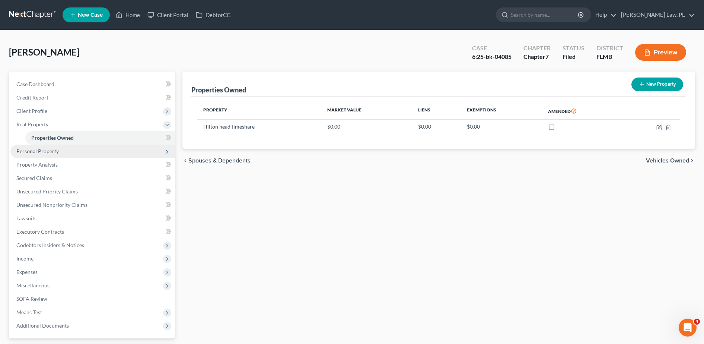
click at [77, 144] on span "Personal Property" at bounding box center [92, 150] width 165 height 13
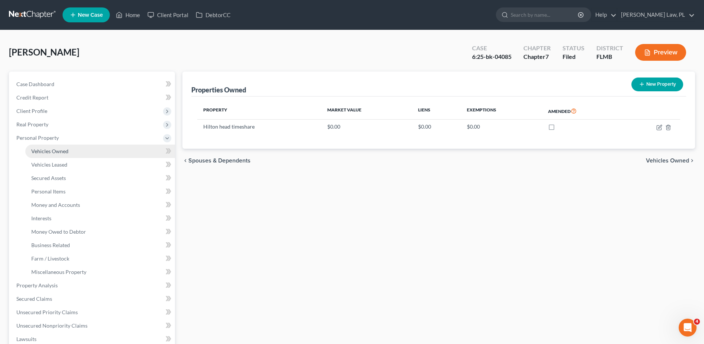
click at [64, 150] on span "Vehicles Owned" at bounding box center [49, 151] width 37 height 6
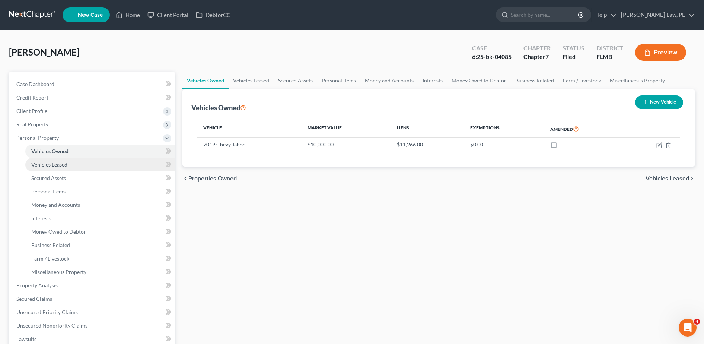
click at [67, 158] on link "Vehicles Leased" at bounding box center [100, 164] width 150 height 13
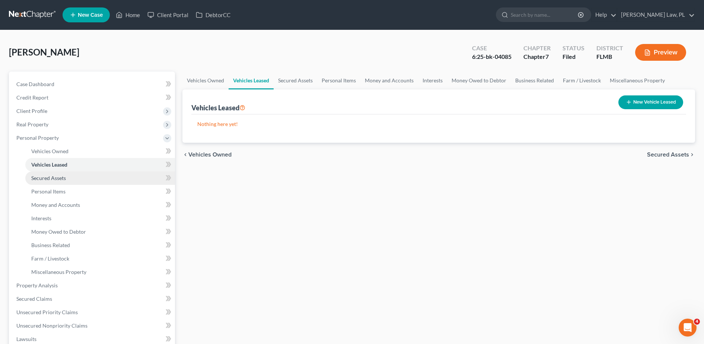
click at [67, 178] on link "Secured Assets" at bounding box center [100, 177] width 150 height 13
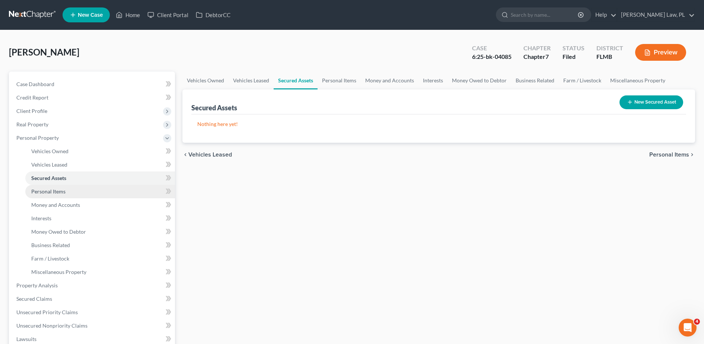
click at [67, 188] on link "Personal Items" at bounding box center [100, 191] width 150 height 13
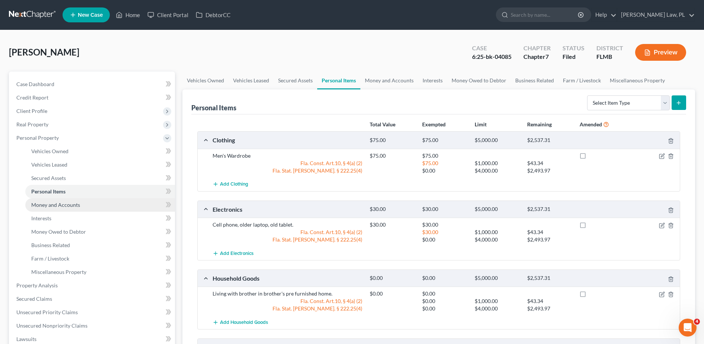
click at [71, 204] on span "Money and Accounts" at bounding box center [55, 204] width 49 height 6
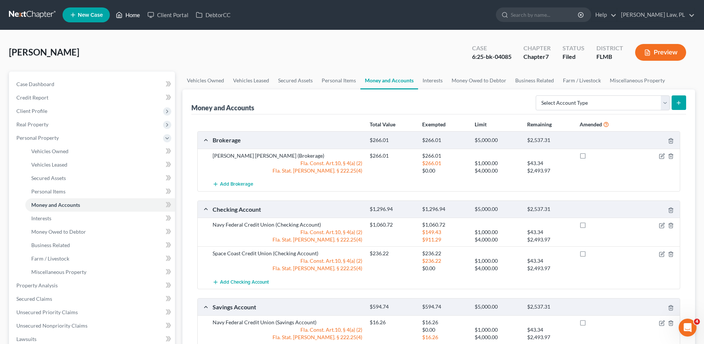
click at [122, 9] on link "Home" at bounding box center [128, 14] width 32 height 13
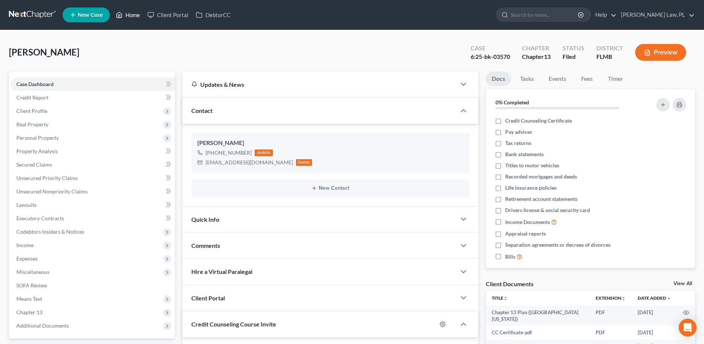
click at [133, 18] on link "Home" at bounding box center [128, 14] width 32 height 13
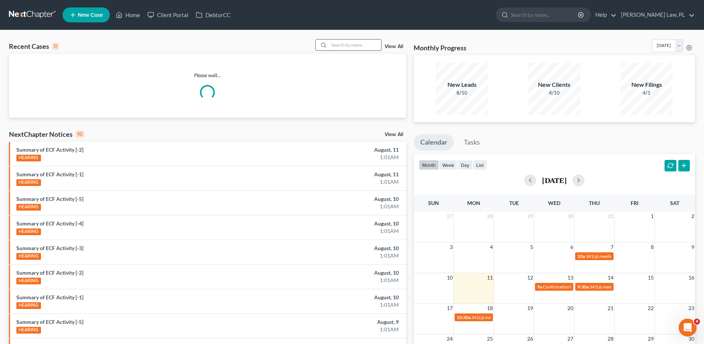
click at [352, 48] on input "search" at bounding box center [355, 44] width 52 height 11
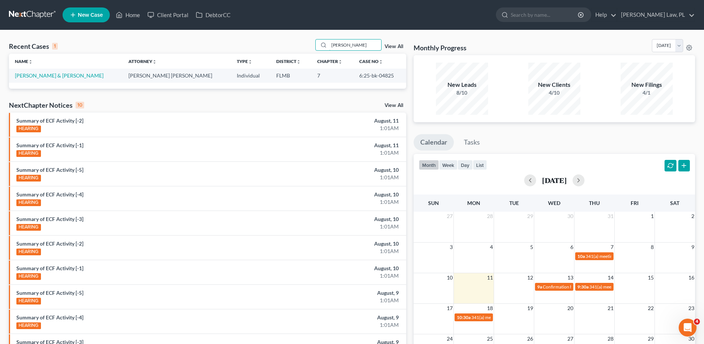
scroll to position [86, 0]
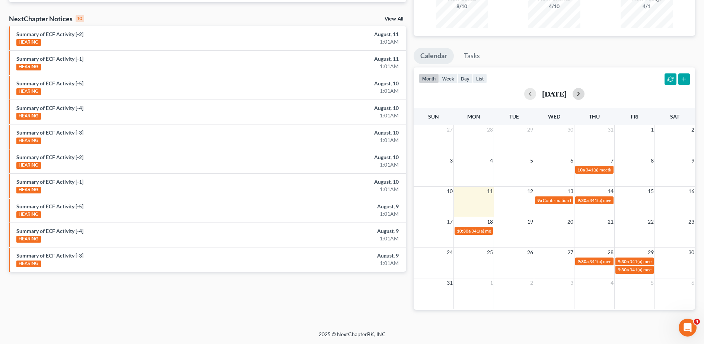
type input "[PERSON_NAME]"
click at [584, 97] on button "button" at bounding box center [579, 94] width 12 height 12
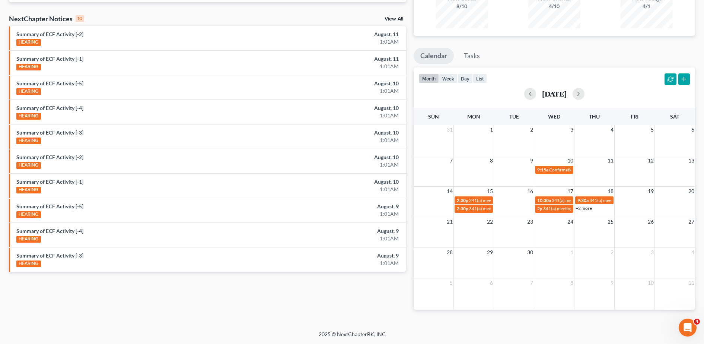
click at [589, 208] on link "+2 more" at bounding box center [583, 208] width 16 height 6
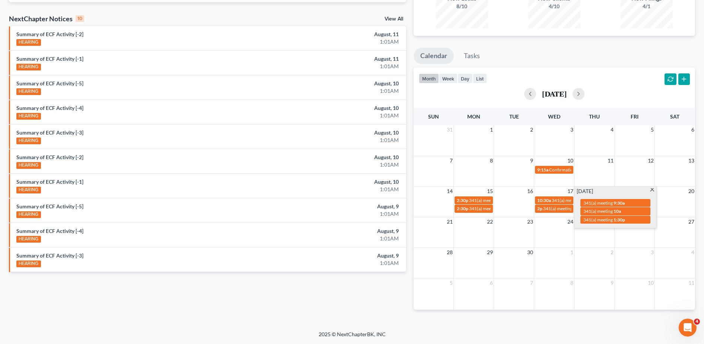
click at [652, 190] on span at bounding box center [652, 190] width 6 height 5
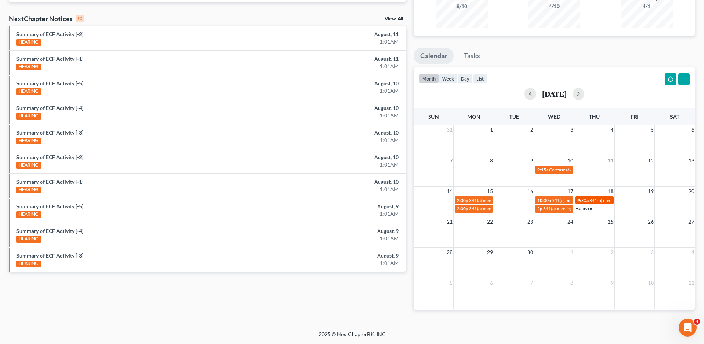
click at [603, 201] on span "341(a) meeting" at bounding box center [603, 200] width 29 height 6
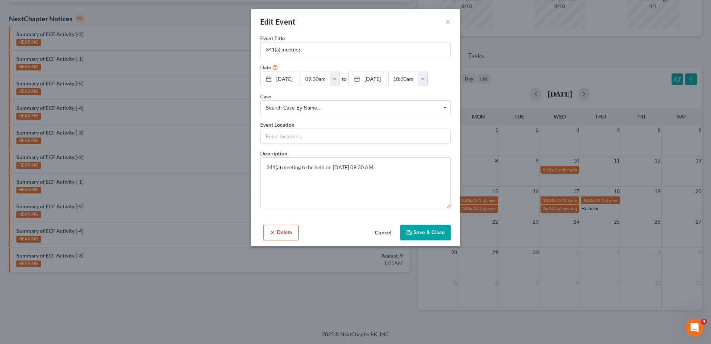
click at [451, 21] on div "Edit Event ×" at bounding box center [355, 21] width 208 height 25
click at [447, 22] on button "×" at bounding box center [448, 21] width 5 height 9
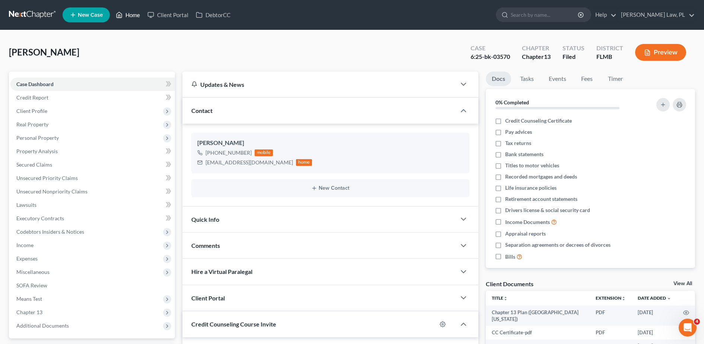
click at [135, 15] on link "Home" at bounding box center [128, 14] width 32 height 13
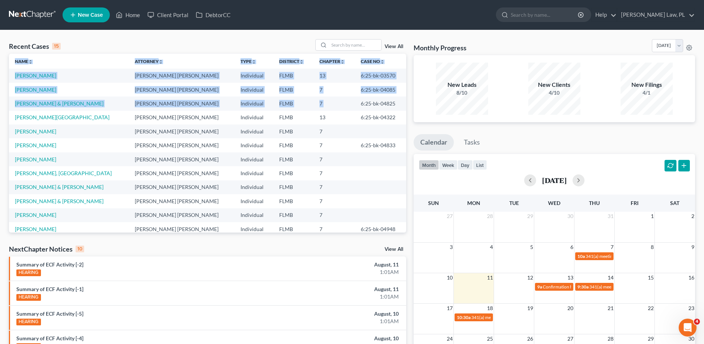
drag, startPoint x: 339, startPoint y: 103, endPoint x: 400, endPoint y: 101, distance: 61.1
click at [400, 101] on div "Name unfold_more expand_more expand_less Attorney unfold_more expand_more expan…" at bounding box center [207, 143] width 397 height 179
drag, startPoint x: 400, startPoint y: 101, endPoint x: 380, endPoint y: 102, distance: 19.4
click at [380, 102] on td "6:25-bk-04825" at bounding box center [380, 103] width 51 height 14
click at [355, 104] on td "6:25-bk-04825" at bounding box center [380, 103] width 51 height 14
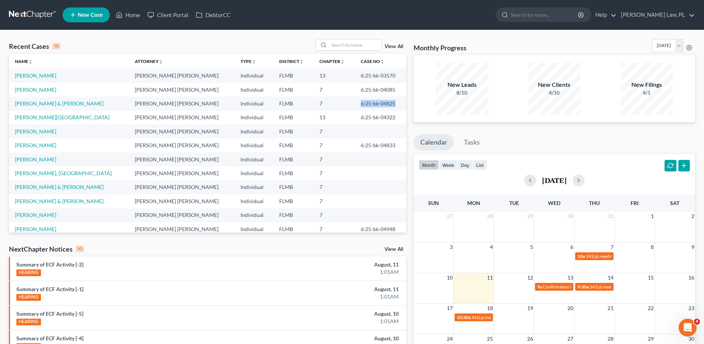
drag, startPoint x: 339, startPoint y: 103, endPoint x: 374, endPoint y: 106, distance: 35.1
click at [374, 106] on td "6:25-bk-04825" at bounding box center [380, 103] width 51 height 14
copy td "6:25-bk-04825"
click at [345, 40] on input "search" at bounding box center [355, 44] width 52 height 11
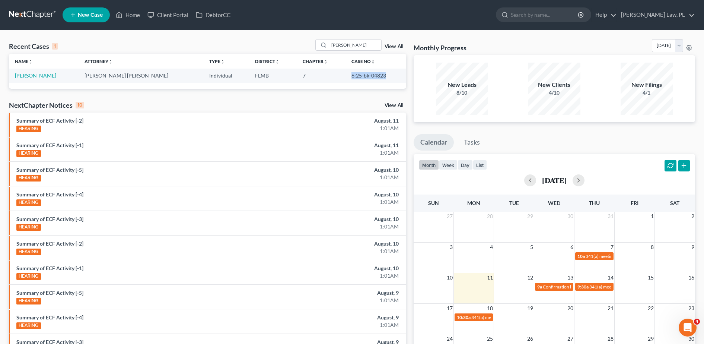
drag, startPoint x: 336, startPoint y: 76, endPoint x: 378, endPoint y: 78, distance: 42.5
click at [378, 78] on td "6:25-bk-04823" at bounding box center [375, 75] width 61 height 14
copy td "6:25-bk-04823"
drag, startPoint x: 350, startPoint y: 44, endPoint x: 297, endPoint y: 43, distance: 52.5
click at [297, 43] on div "Recent Cases 1 polly View All" at bounding box center [207, 46] width 397 height 15
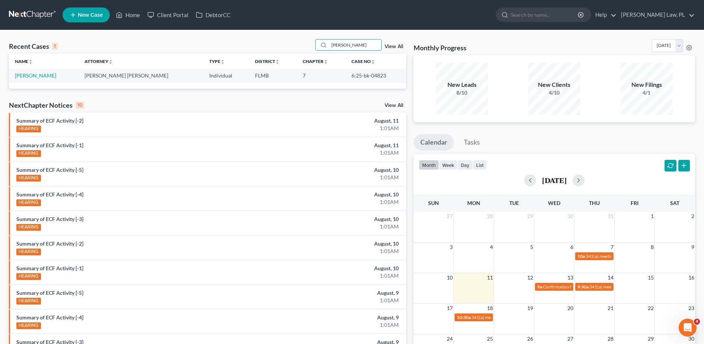
type input "teresa"
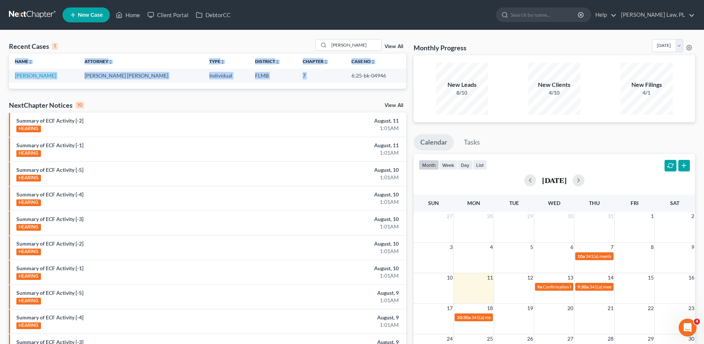
drag, startPoint x: 335, startPoint y: 74, endPoint x: 390, endPoint y: 85, distance: 56.3
click at [390, 85] on div "Name unfold_more expand_more expand_less Attorney unfold_more expand_more expan…" at bounding box center [207, 71] width 397 height 35
copy table "Name unfold_more expand_more expand_less Attorney unfold_more expand_more expan…"
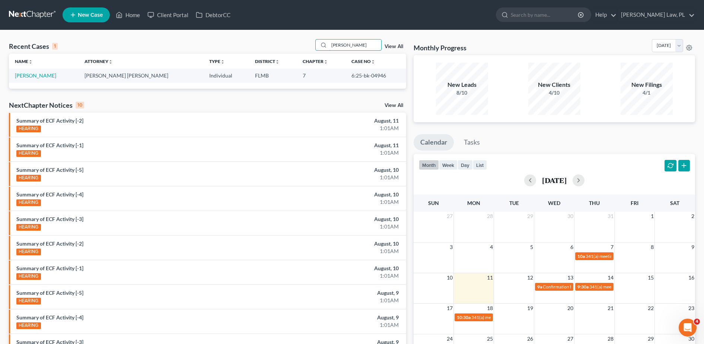
drag, startPoint x: 360, startPoint y: 48, endPoint x: 297, endPoint y: 47, distance: 62.2
click at [297, 47] on div "Recent Cases 1 teresa View All" at bounding box center [207, 46] width 397 height 15
click at [392, 44] on link "View All" at bounding box center [394, 46] width 19 height 5
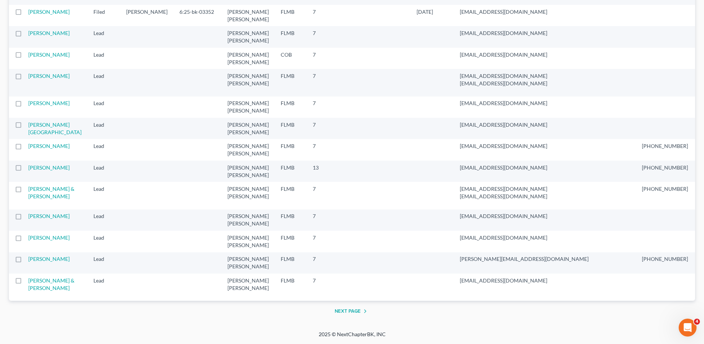
scroll to position [1362, 0]
click at [342, 315] on button "Next Page" at bounding box center [352, 310] width 35 height 9
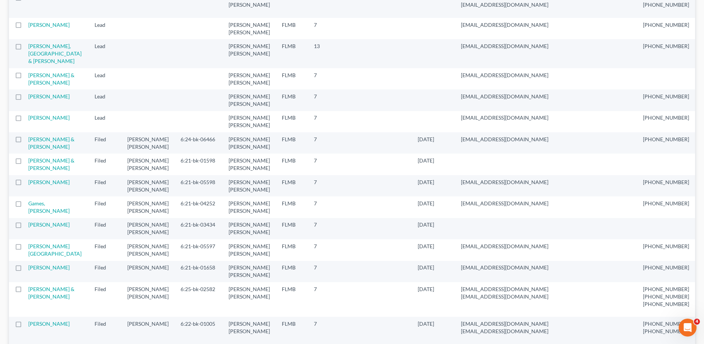
scroll to position [0, 0]
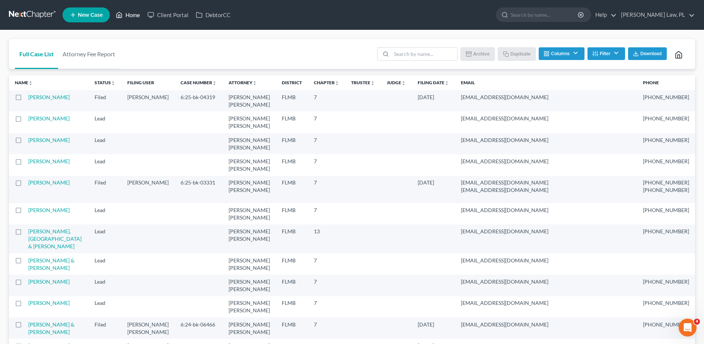
click at [135, 16] on link "Home" at bounding box center [128, 14] width 32 height 13
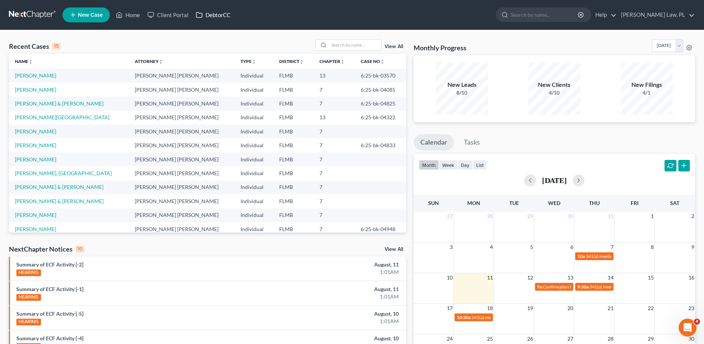
click at [215, 10] on link "DebtorCC" at bounding box center [213, 14] width 42 height 13
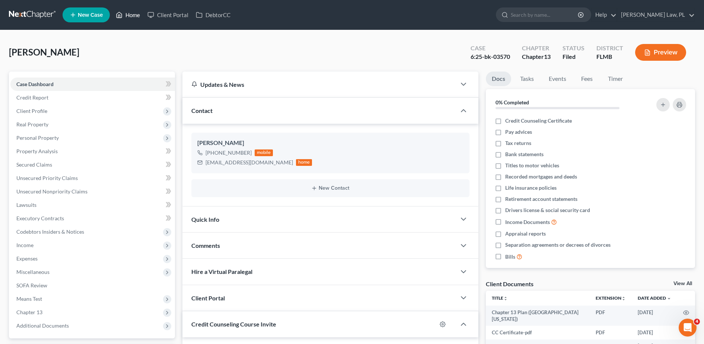
click at [127, 18] on link "Home" at bounding box center [128, 14] width 32 height 13
